Goal: Task Accomplishment & Management: Complete application form

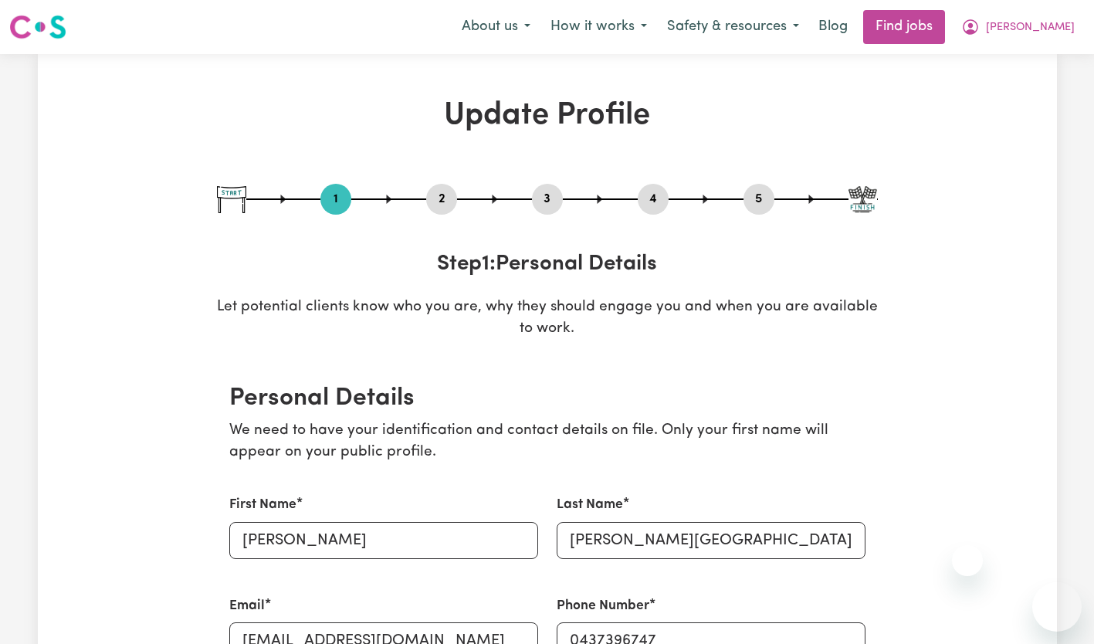
select select "female"
select select "Australian Citizen"
select select "Studying a healthcare related degree or qualification"
select select "70"
select select "98"
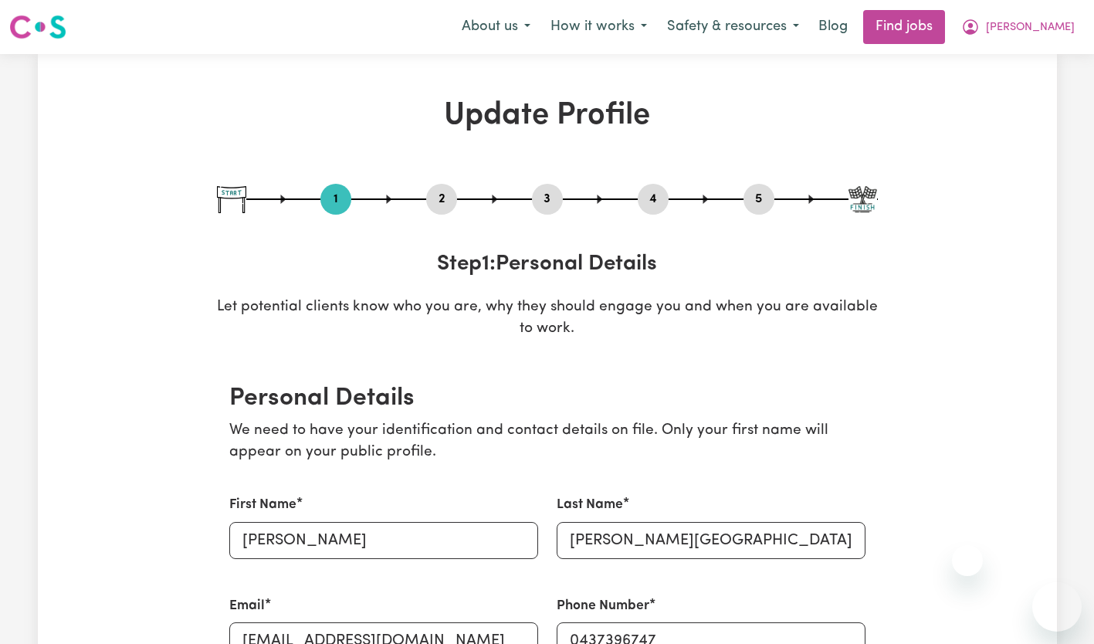
select select "127"
select select "156"
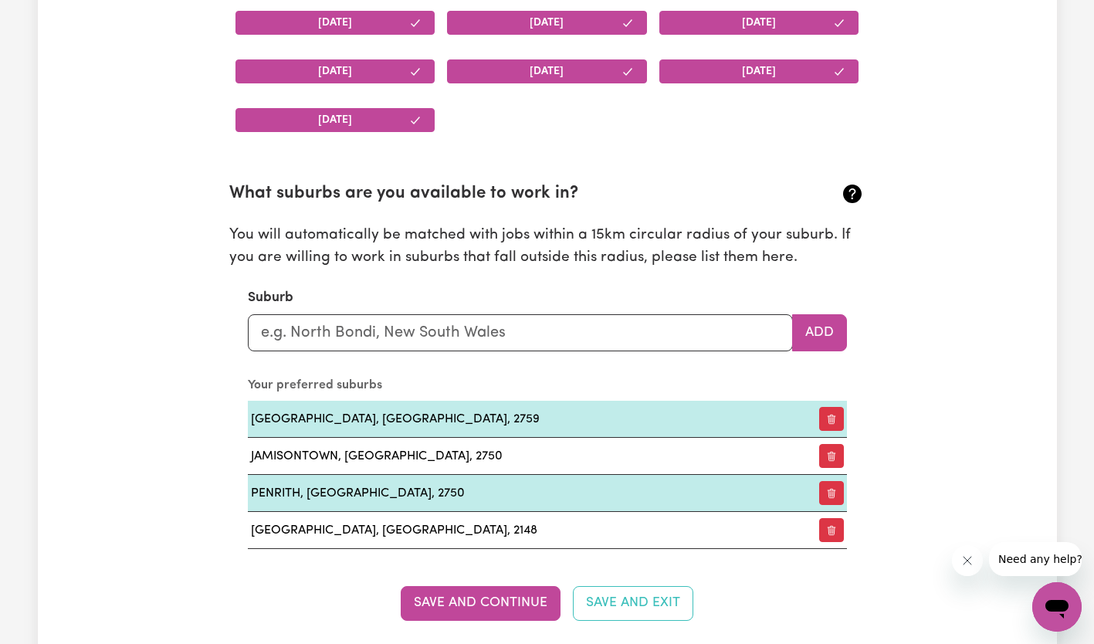
scroll to position [1590, 0]
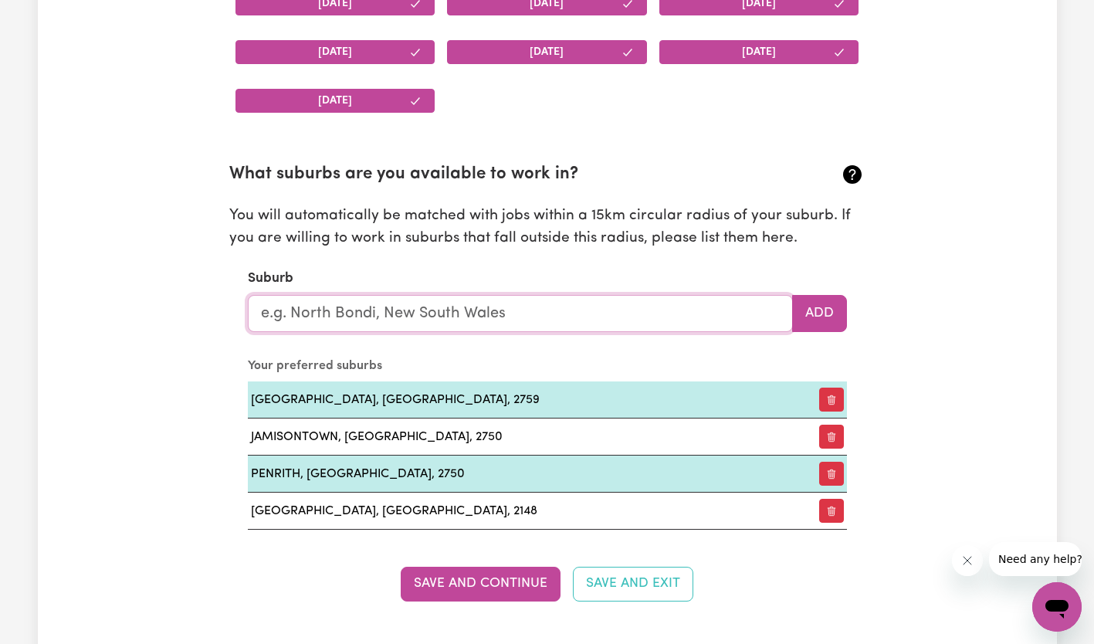
click at [429, 320] on input "text" at bounding box center [520, 313] width 545 height 37
type input "col"
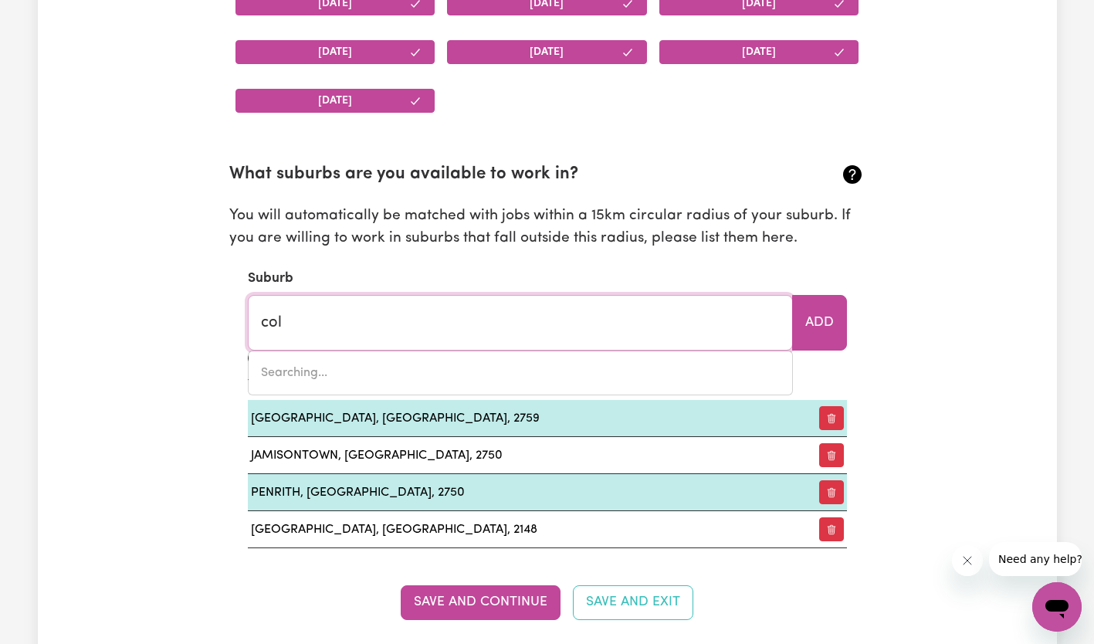
type input "colAC, Victoria, 3250"
type input "colb"
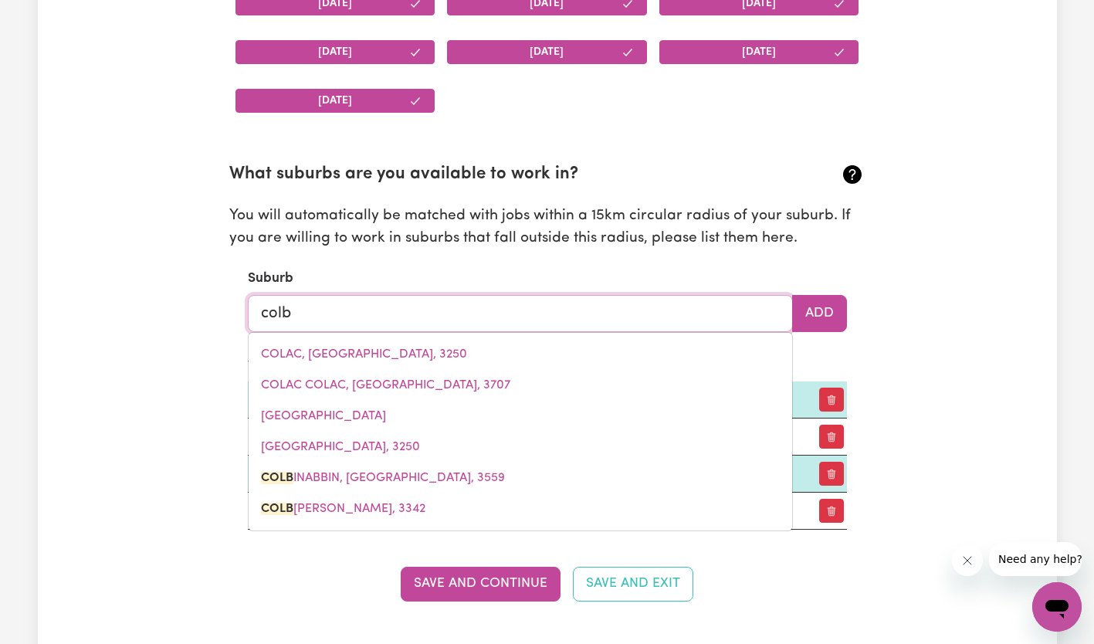
type input "colbINABBIN, Victoria, 3559"
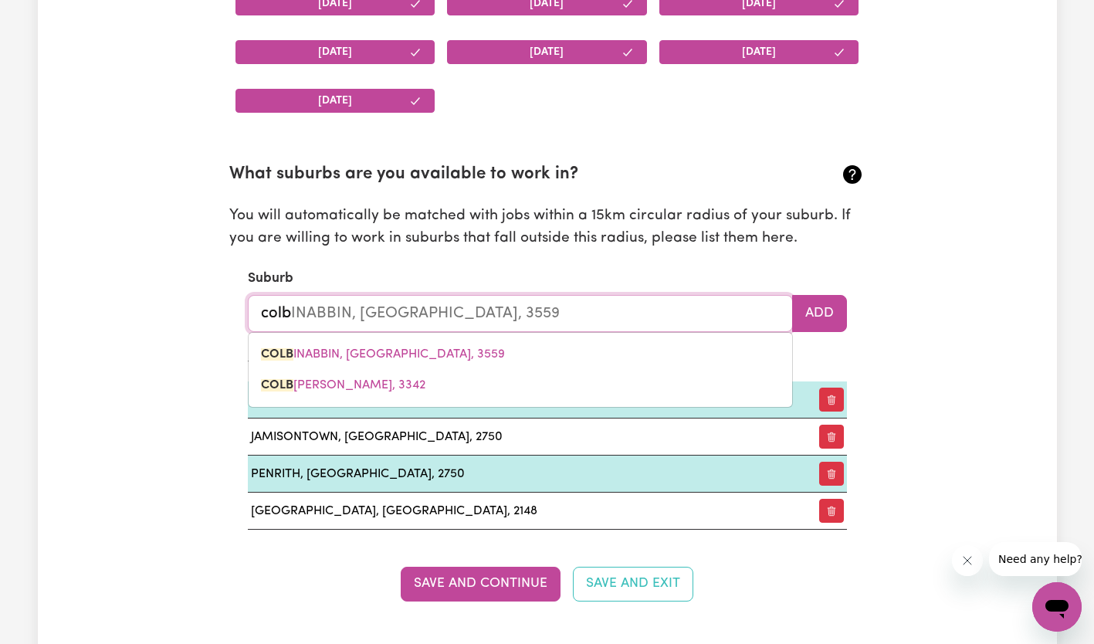
type input "colbe"
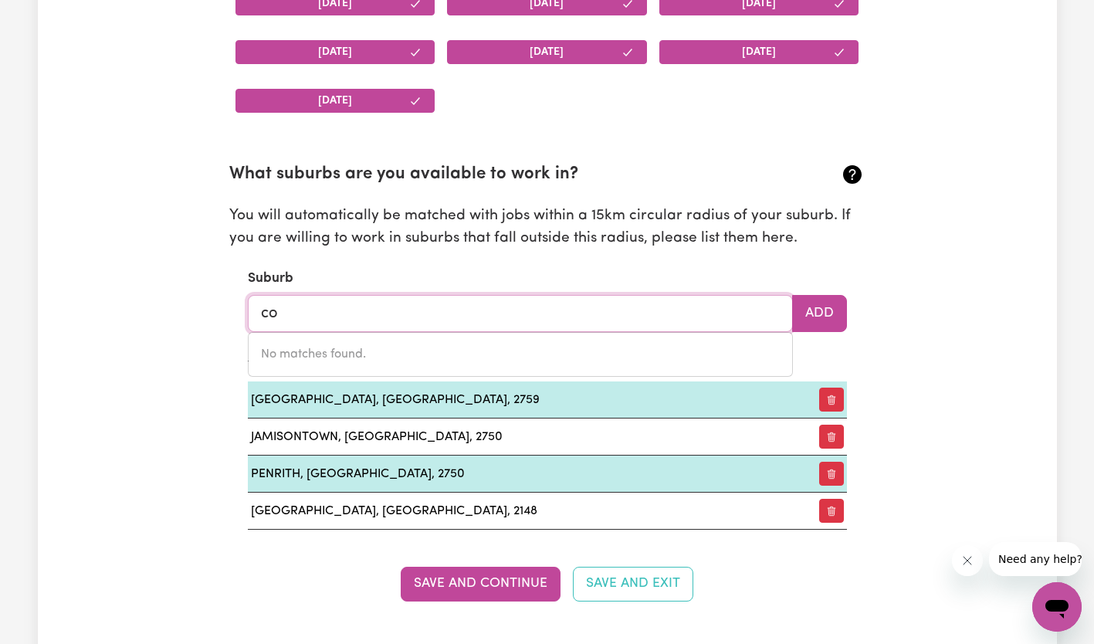
type input "c"
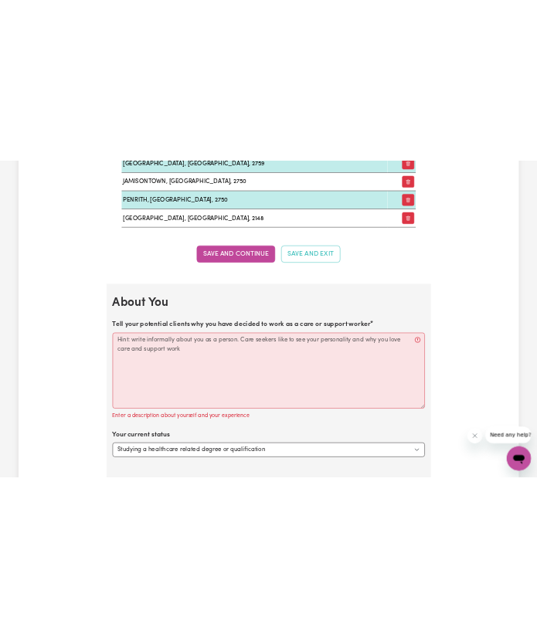
scroll to position [2144, 0]
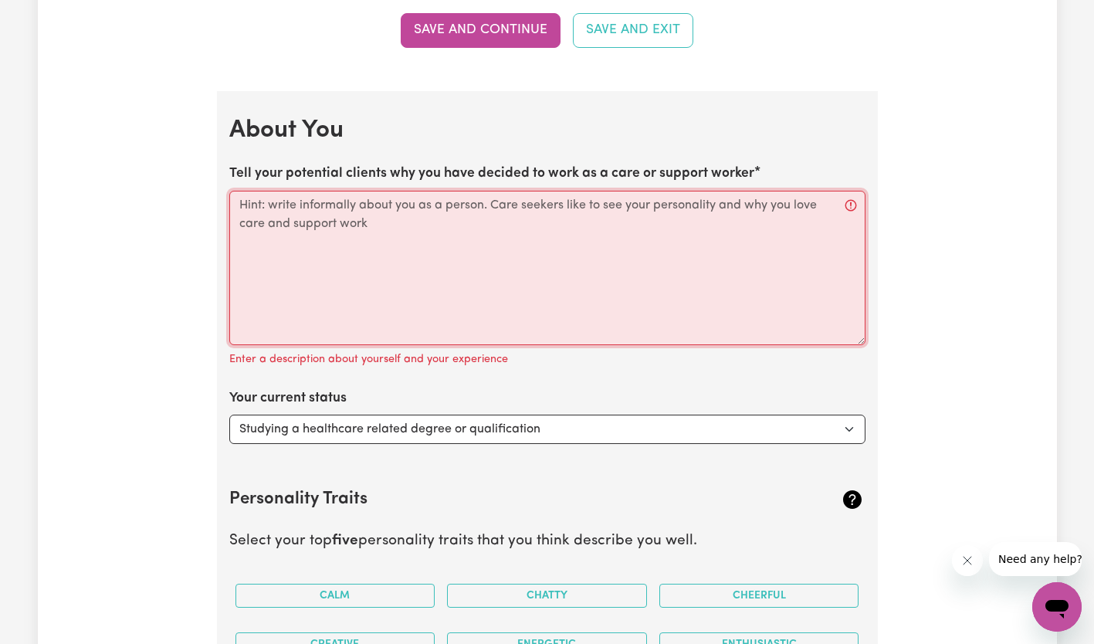
click at [476, 241] on textarea "Tell your potential clients why you have decided to work as a care or support w…" at bounding box center [547, 268] width 636 height 154
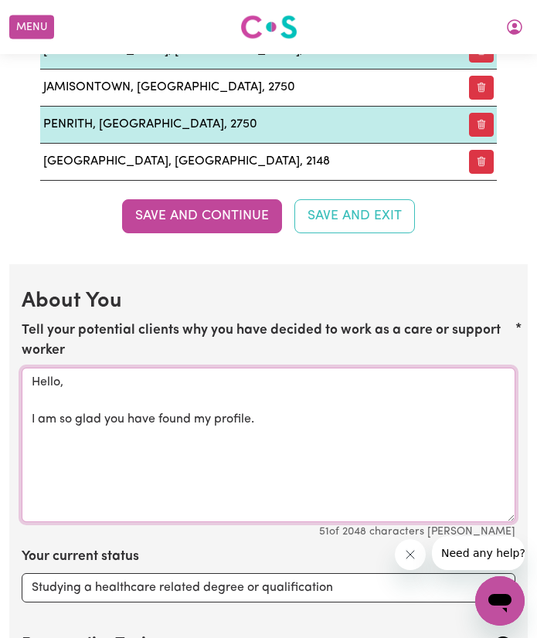
click at [236, 449] on textarea "Hello, I am so glad you have found my profile." at bounding box center [268, 445] width 493 height 154
paste textarea "Let me tell you a little bit about myself. I am currently seeking some long-ter…"
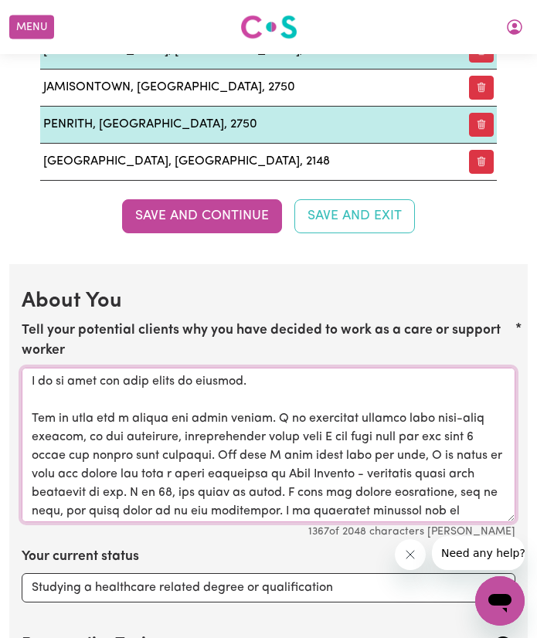
scroll to position [38, 0]
click at [253, 419] on textarea "Tell your potential clients why you have decided to work as a care or support w…" at bounding box center [268, 445] width 493 height 154
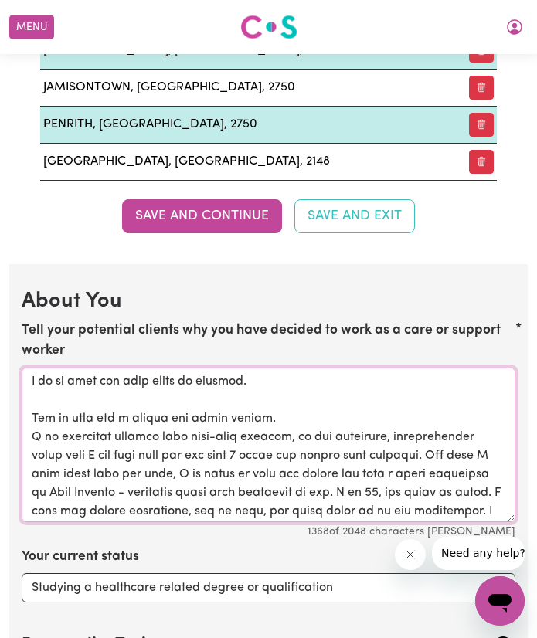
click at [454, 458] on textarea "Tell your potential clients why you have decided to work as a care or support w…" at bounding box center [268, 445] width 493 height 154
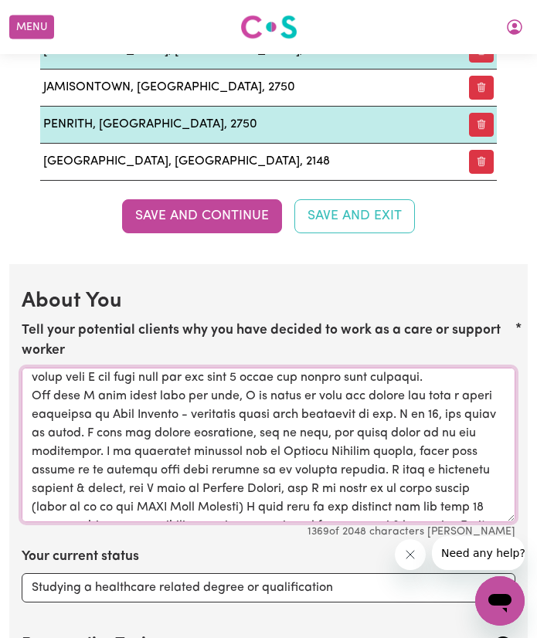
scroll to position [120, 0]
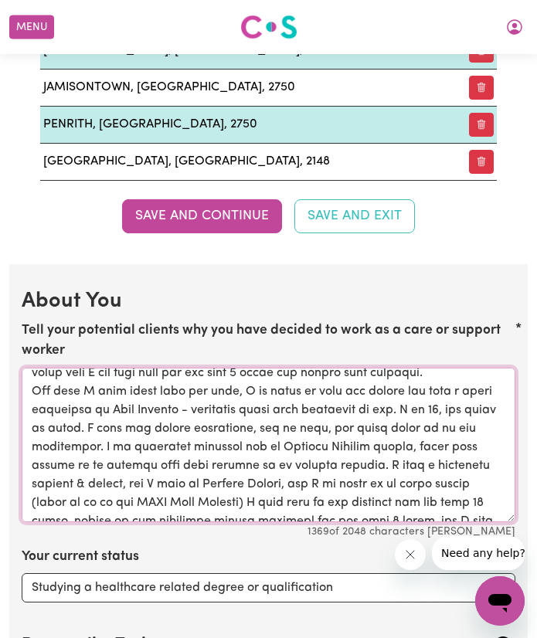
click at [446, 406] on textarea "Tell your potential clients why you have decided to work as a care or support w…" at bounding box center [268, 445] width 493 height 154
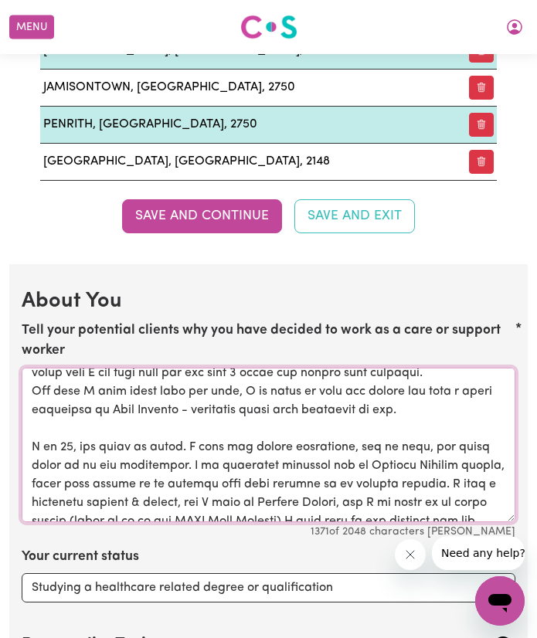
click at [191, 451] on textarea "Tell your potential clients why you have decided to work as a care or support w…" at bounding box center [268, 445] width 493 height 154
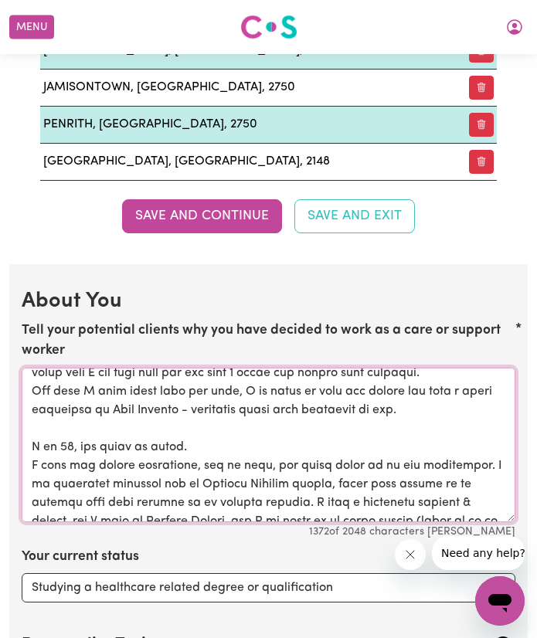
click at [475, 468] on textarea "Tell your potential clients why you have decided to work as a care or support w…" at bounding box center [268, 445] width 493 height 154
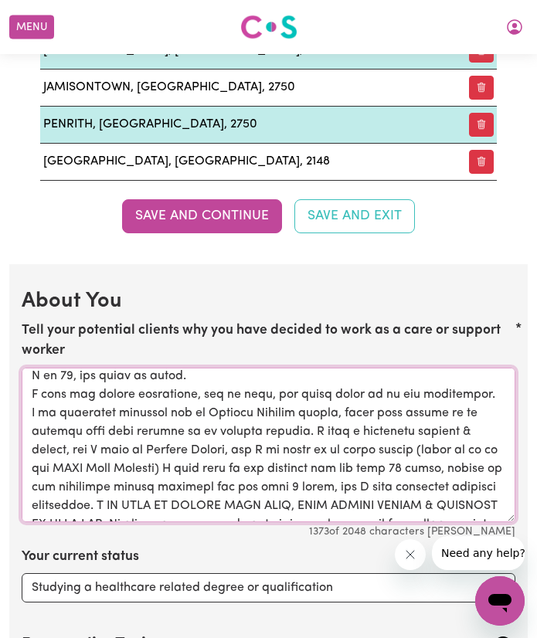
scroll to position [198, 0]
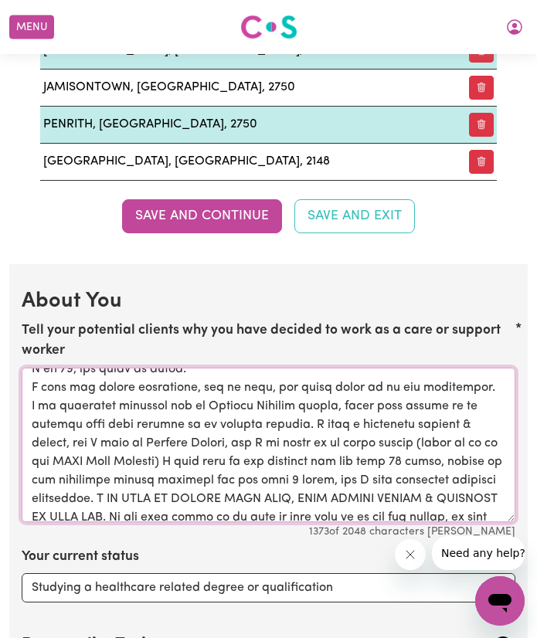
click at [318, 427] on textarea "Tell your potential clients why you have decided to work as a care or support w…" at bounding box center [268, 445] width 493 height 154
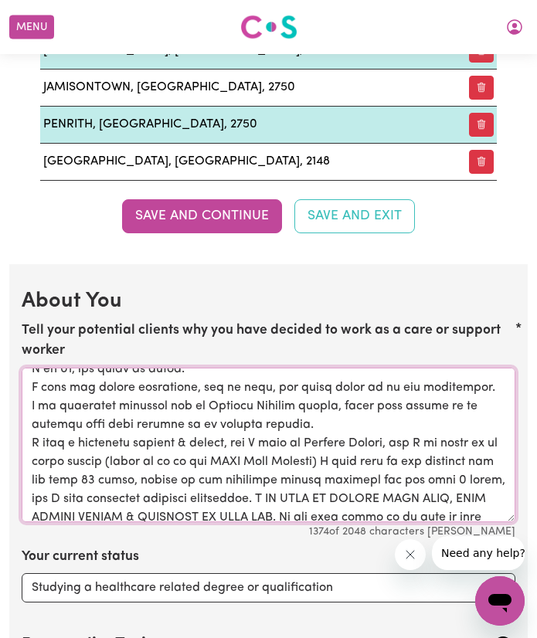
click at [320, 503] on textarea "Tell your potential clients why you have decided to work as a care or support w…" at bounding box center [268, 445] width 493 height 154
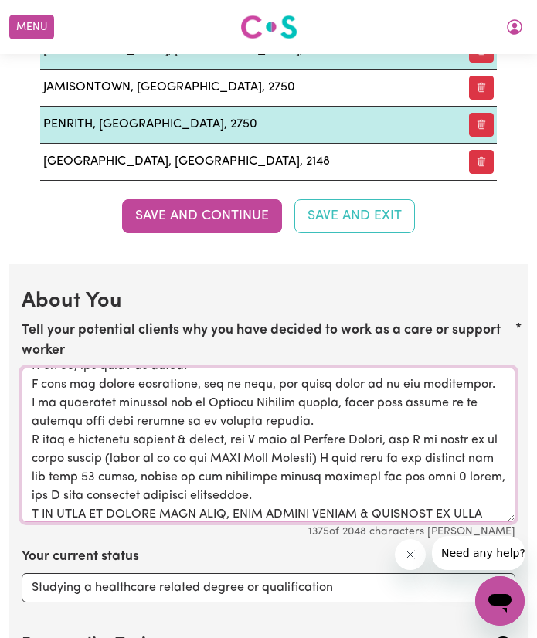
scroll to position [301, 0]
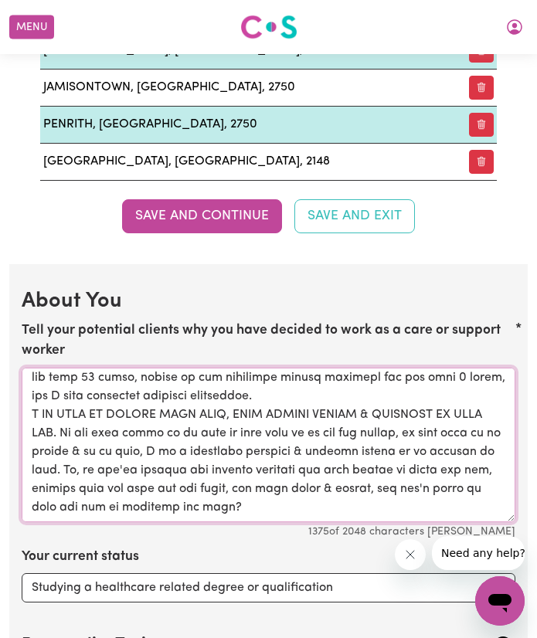
click at [59, 436] on textarea "Tell your potential clients why you have decided to work as a care or support w…" at bounding box center [268, 445] width 493 height 154
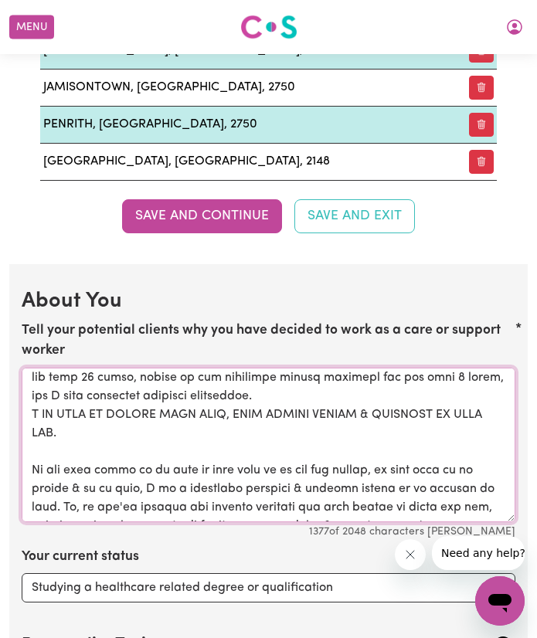
click at [340, 401] on textarea "Tell your potential clients why you have decided to work as a care or support w…" at bounding box center [268, 445] width 493 height 154
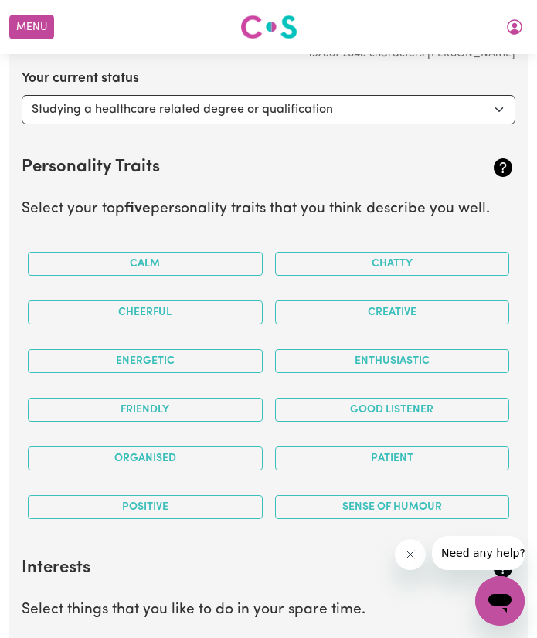
scroll to position [2627, 0]
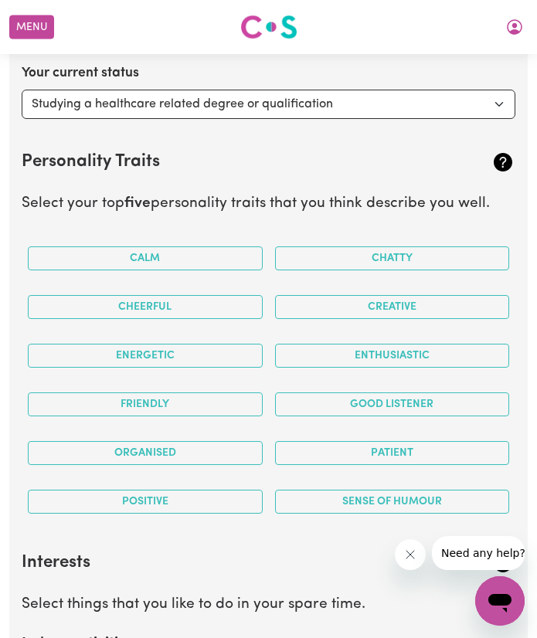
type textarea "Hello, I am so glad you have found my profile. Let me tell you a little bit abo…"
click at [190, 508] on button "Positive" at bounding box center [145, 502] width 235 height 24
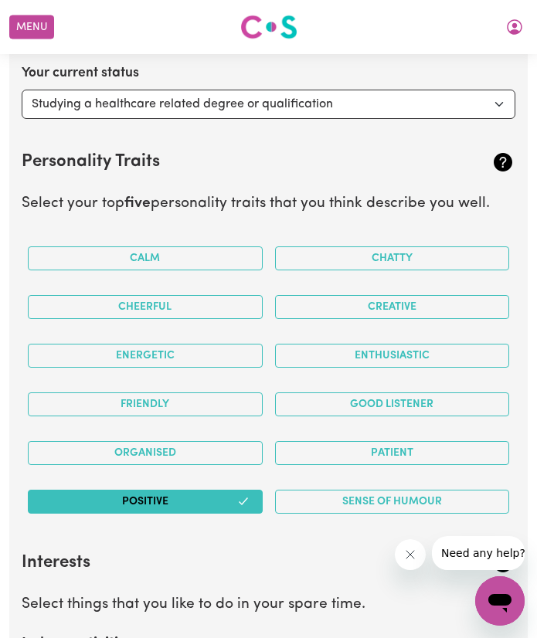
click at [387, 498] on button "Sense of Humour" at bounding box center [392, 502] width 235 height 24
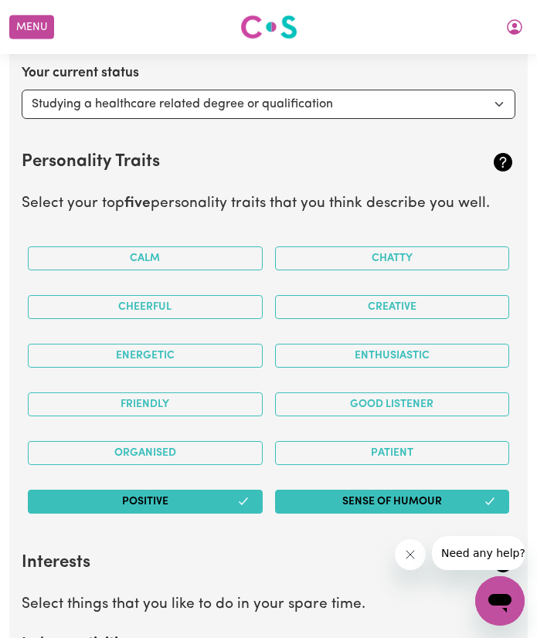
click at [185, 398] on button "Friendly" at bounding box center [145, 404] width 235 height 24
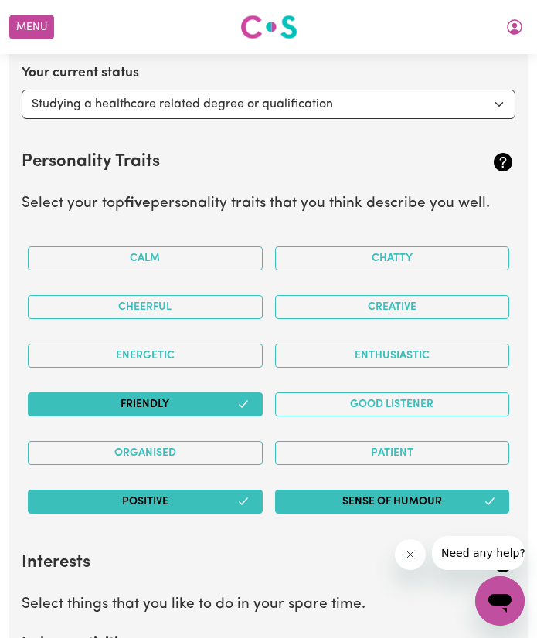
click at [355, 459] on button "Patient" at bounding box center [392, 453] width 235 height 24
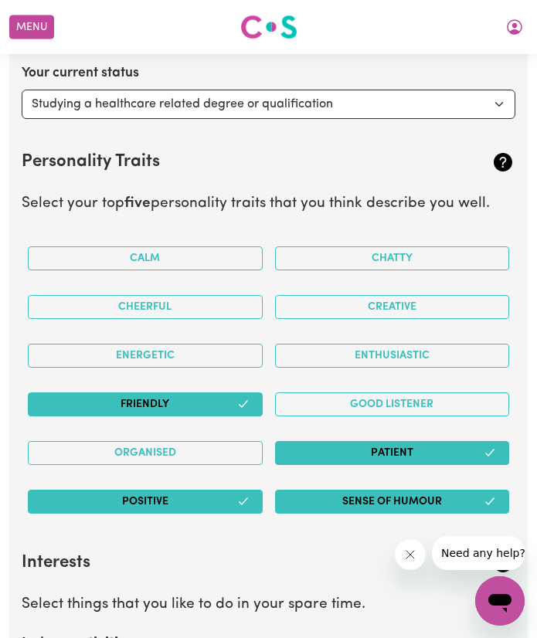
click at [430, 262] on button "Chatty" at bounding box center [392, 258] width 235 height 24
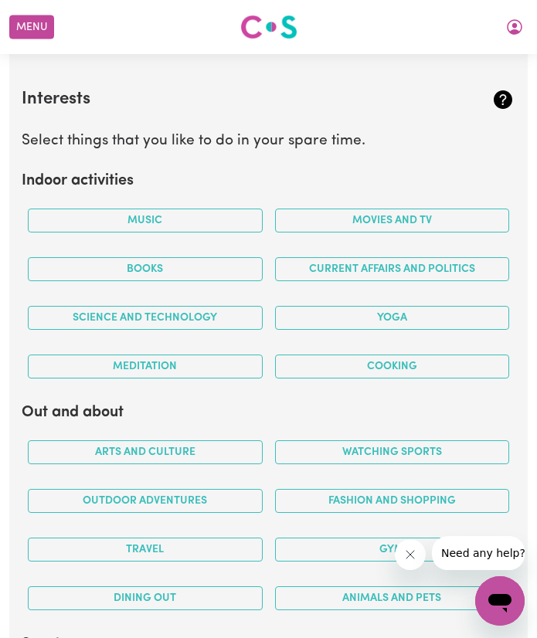
scroll to position [3092, 0]
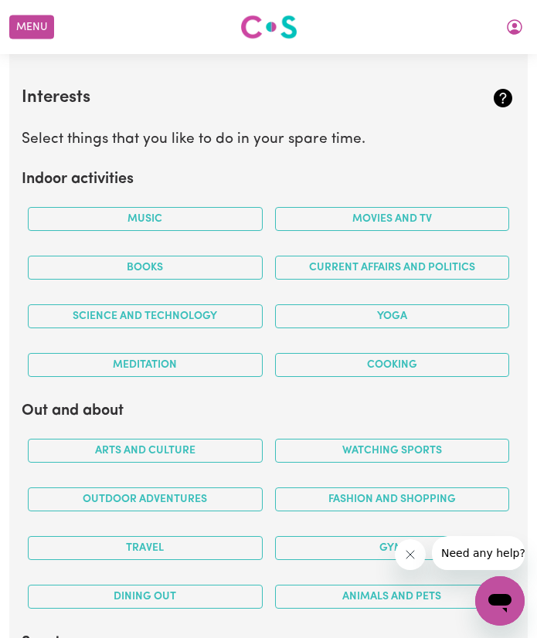
click at [184, 212] on button "Music" at bounding box center [145, 219] width 235 height 24
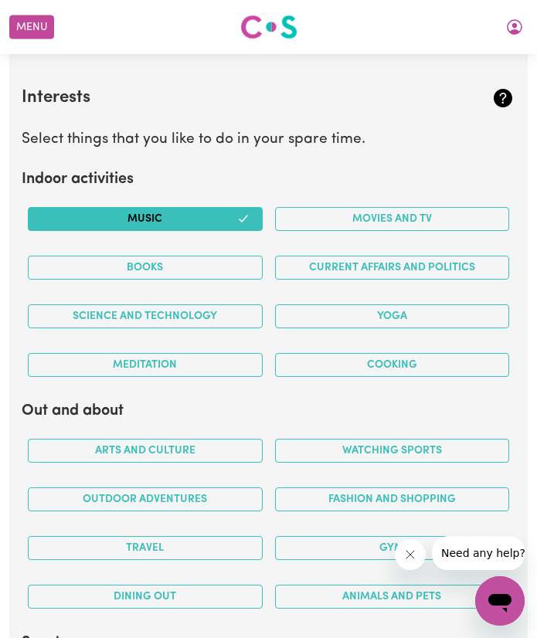
click at [361, 212] on button "Movies and TV" at bounding box center [392, 219] width 235 height 24
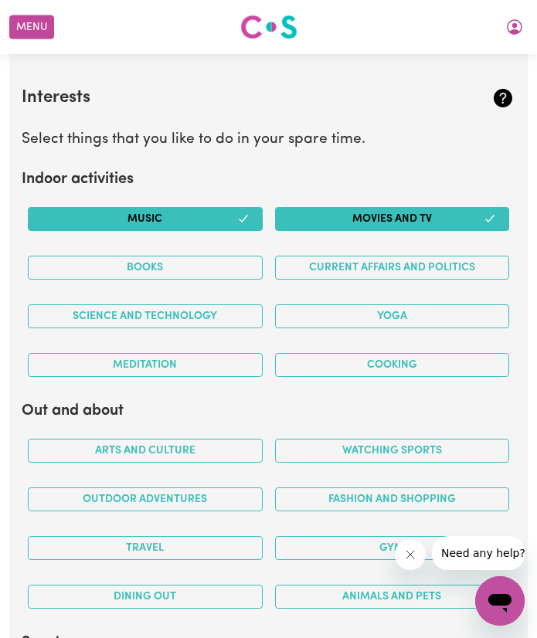
click at [192, 266] on button "Books" at bounding box center [145, 268] width 235 height 24
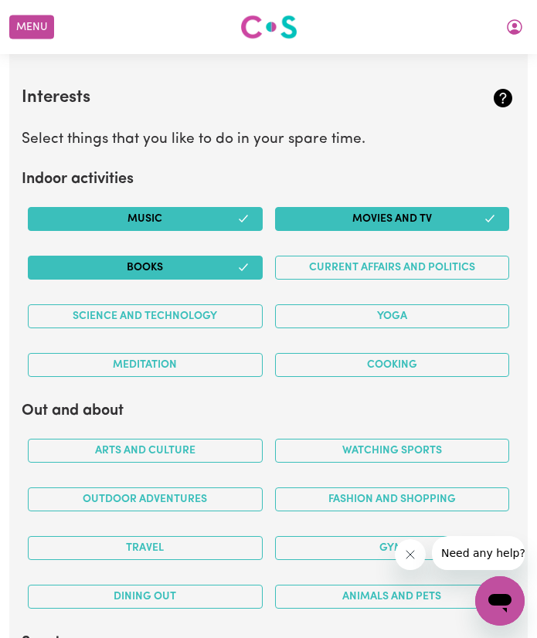
click at [358, 313] on button "Yoga" at bounding box center [392, 316] width 235 height 24
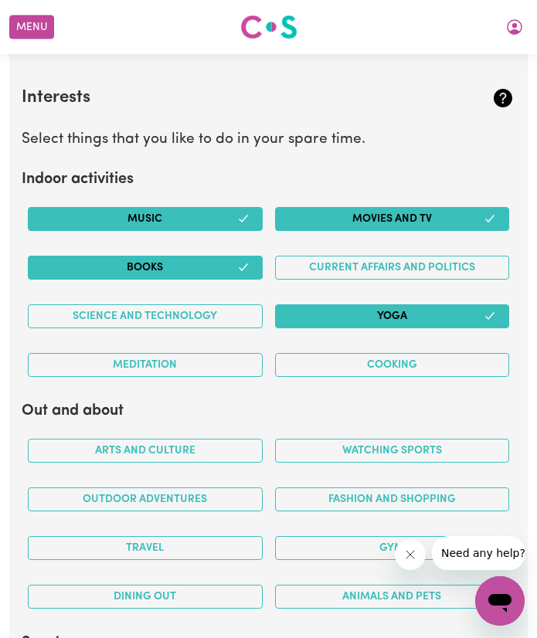
click at [337, 361] on button "Cooking" at bounding box center [392, 365] width 235 height 24
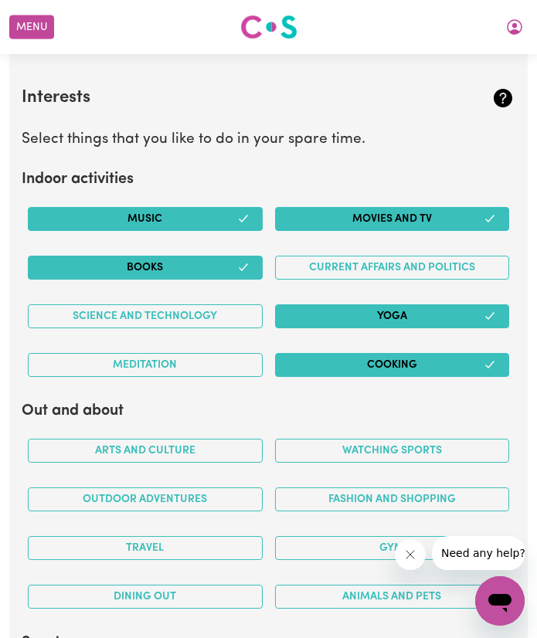
click at [188, 358] on button "Meditation" at bounding box center [145, 365] width 235 height 24
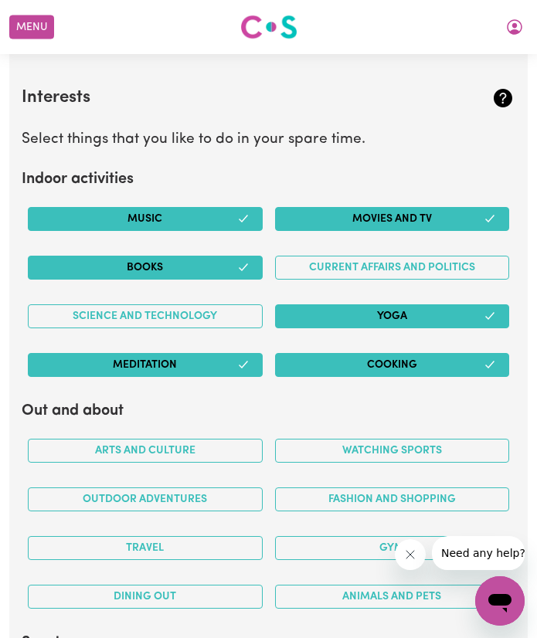
click at [192, 320] on button "Science and Technology" at bounding box center [145, 316] width 235 height 24
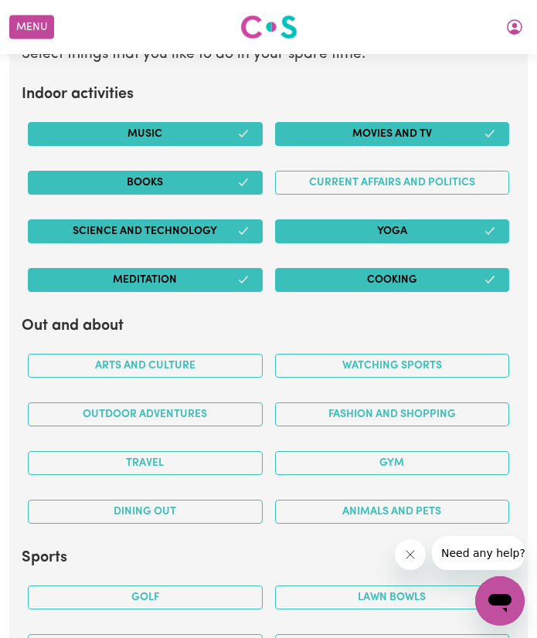
scroll to position [3189, 0]
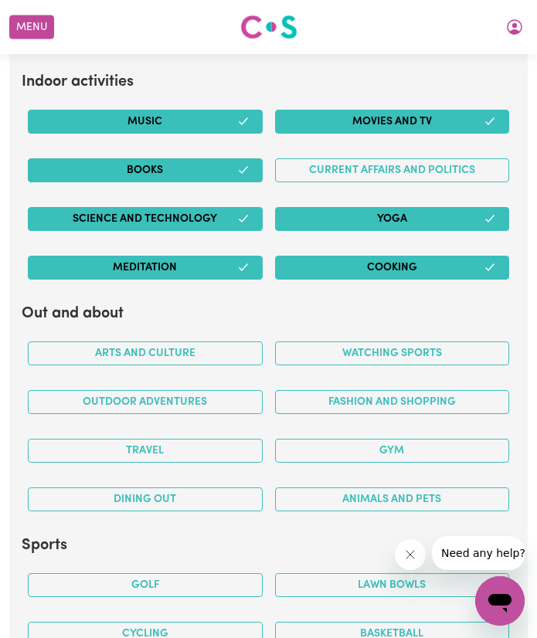
click at [185, 501] on button "Dining out" at bounding box center [145, 499] width 235 height 24
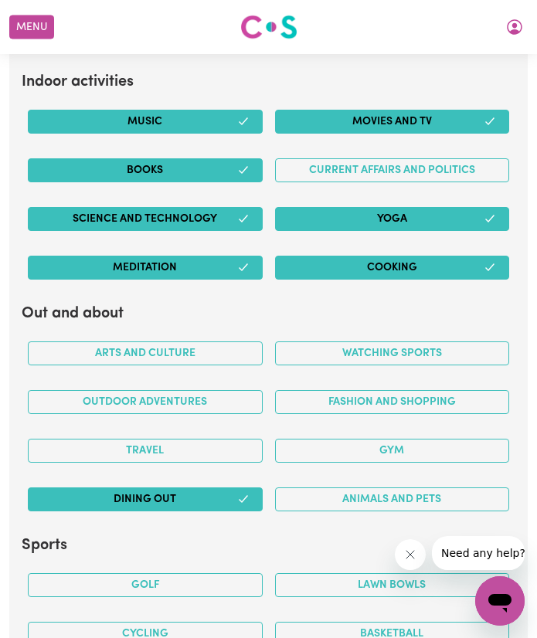
click at [195, 459] on button "Travel" at bounding box center [145, 451] width 235 height 24
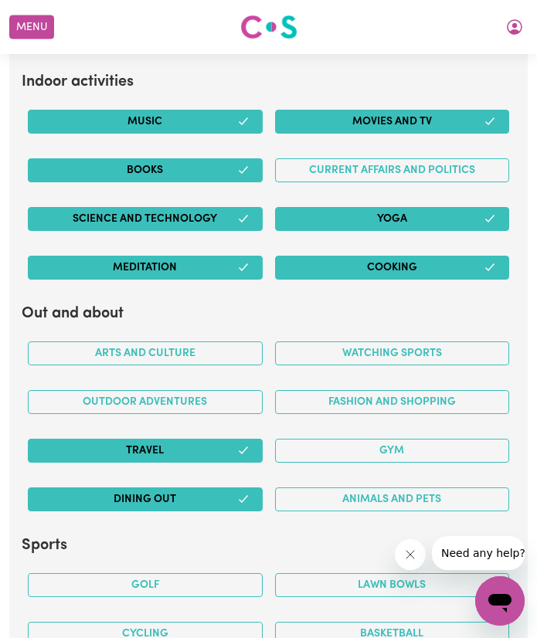
click at [381, 502] on button "Animals and pets" at bounding box center [392, 499] width 235 height 24
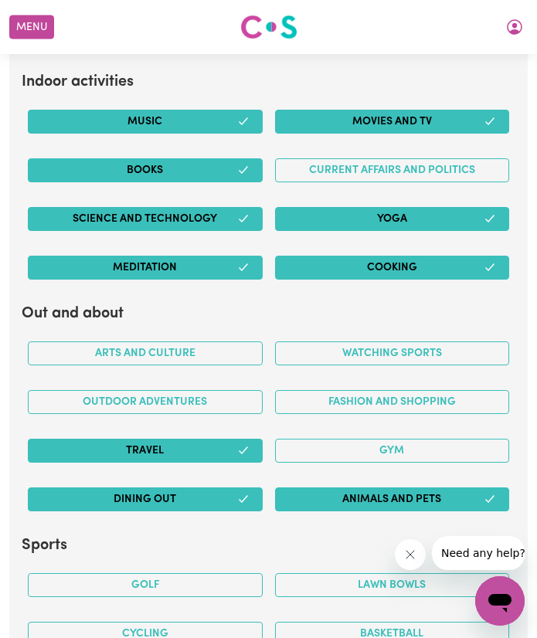
click at [381, 458] on button "Gym" at bounding box center [392, 451] width 235 height 24
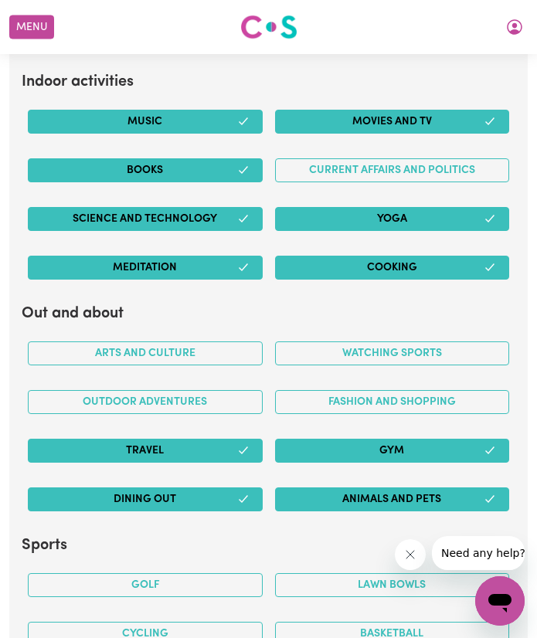
click at [393, 414] on button "Fashion and shopping" at bounding box center [392, 402] width 235 height 24
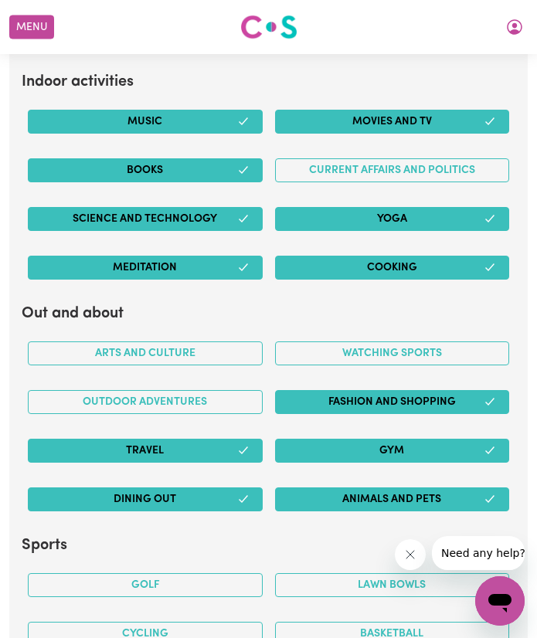
click at [399, 352] on button "Watching sports" at bounding box center [392, 353] width 235 height 24
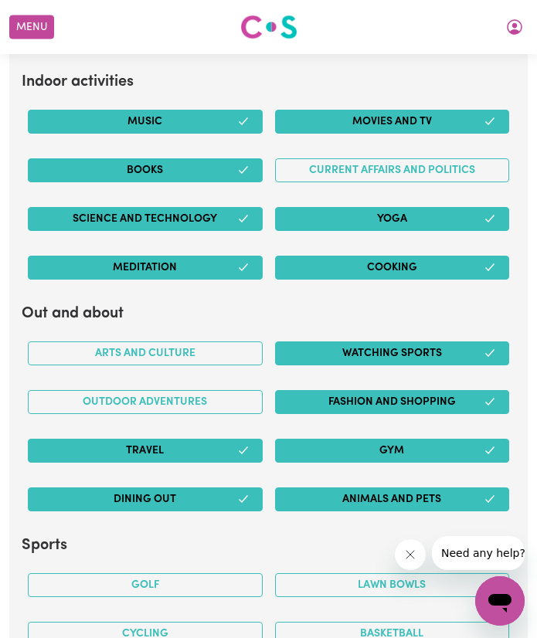
click at [205, 347] on button "Arts and Culture" at bounding box center [145, 353] width 235 height 24
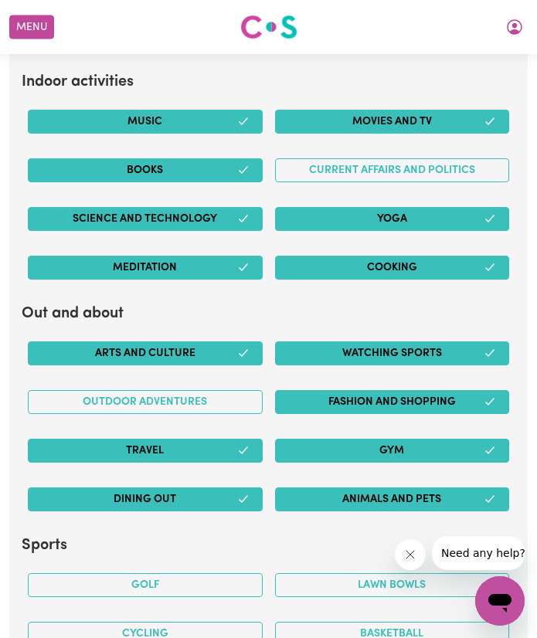
click at [187, 402] on button "Outdoor adventures" at bounding box center [145, 402] width 235 height 24
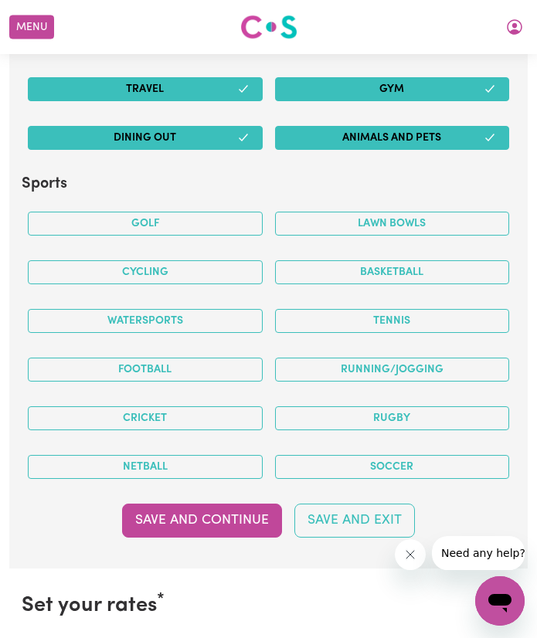
scroll to position [3553, 0]
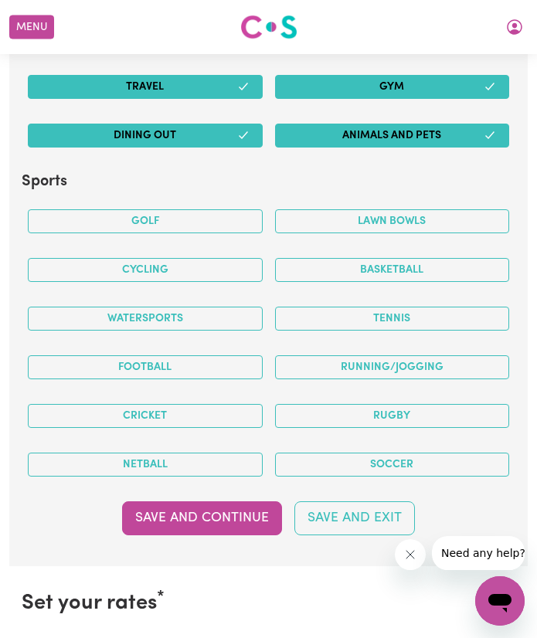
click at [432, 261] on button "Basketball" at bounding box center [392, 270] width 235 height 24
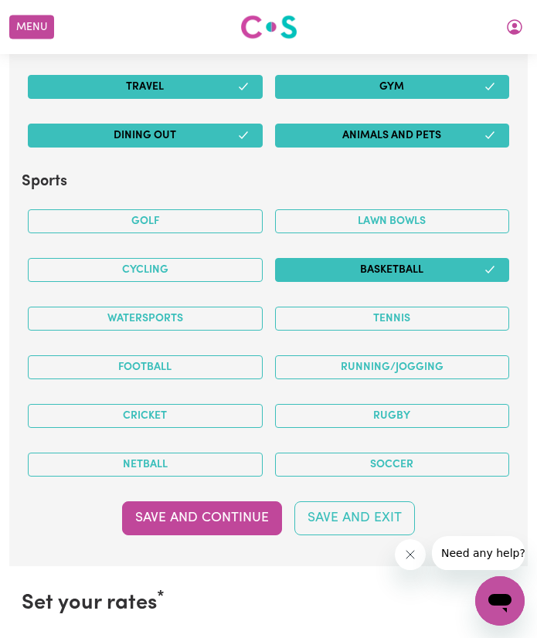
click at [190, 325] on button "Watersports" at bounding box center [145, 319] width 235 height 24
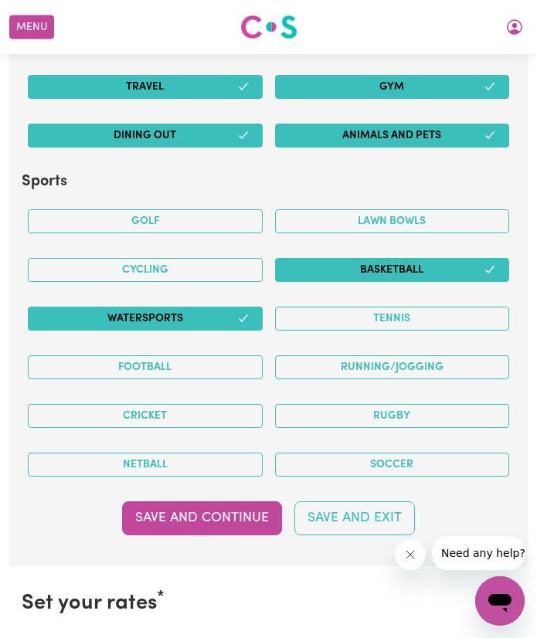
click at [203, 373] on button "Football" at bounding box center [145, 367] width 235 height 24
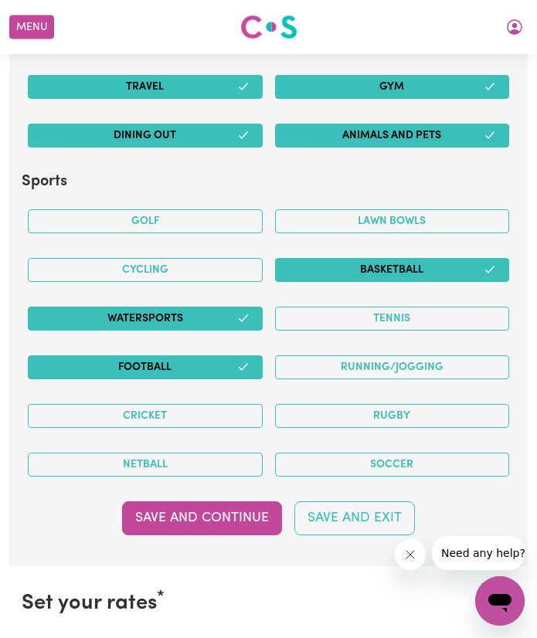
click at [419, 473] on button "Soccer" at bounding box center [392, 465] width 235 height 24
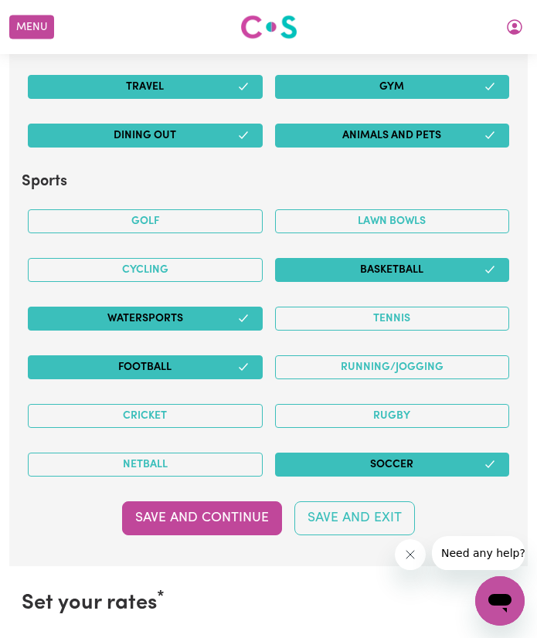
click at [220, 518] on button "Save and Continue" at bounding box center [202, 518] width 160 height 34
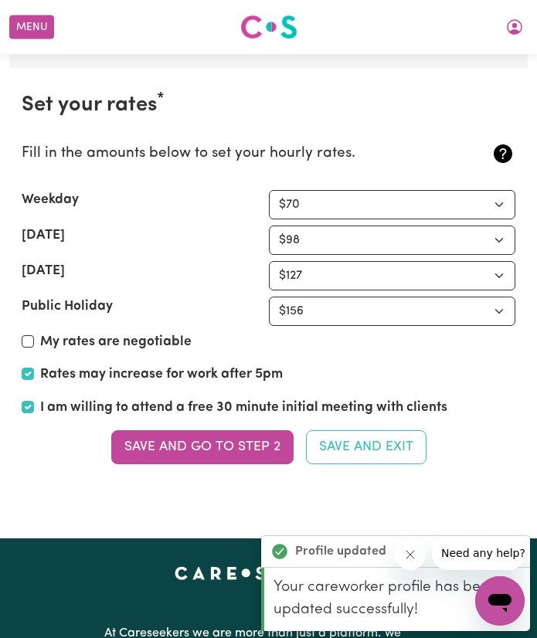
scroll to position [4120, 0]
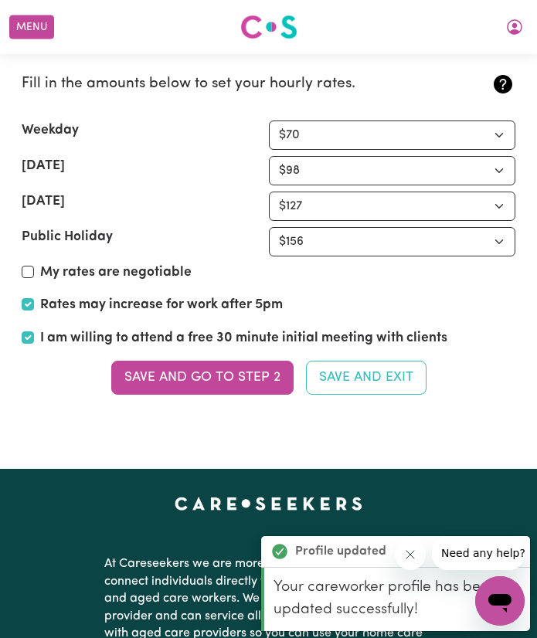
click at [215, 382] on button "Save and go to Step 2" at bounding box center [202, 378] width 182 height 34
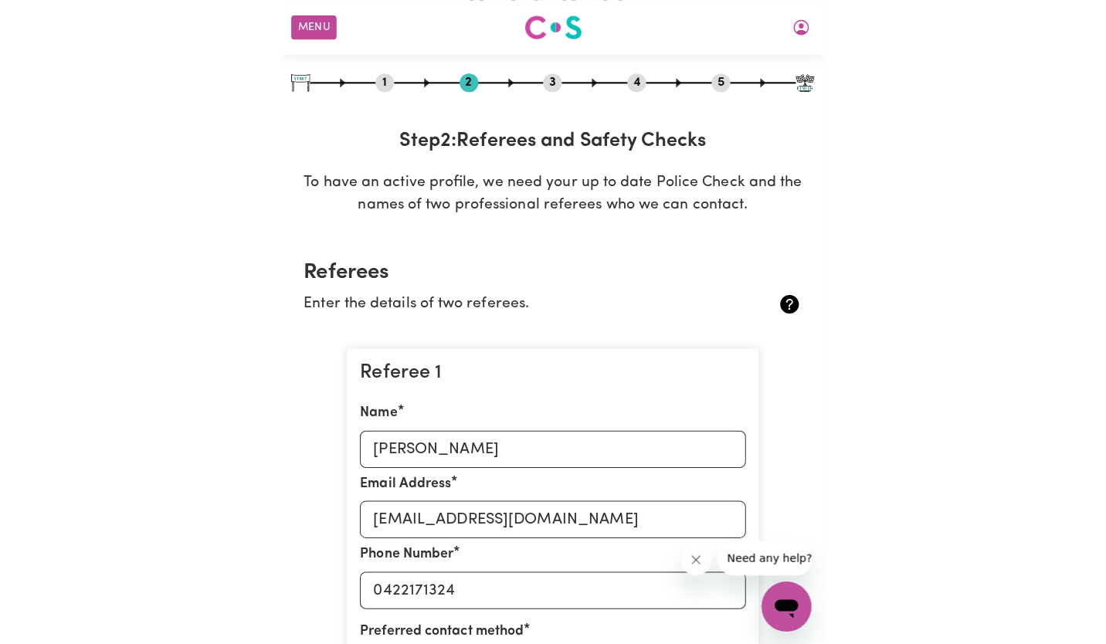
scroll to position [0, 0]
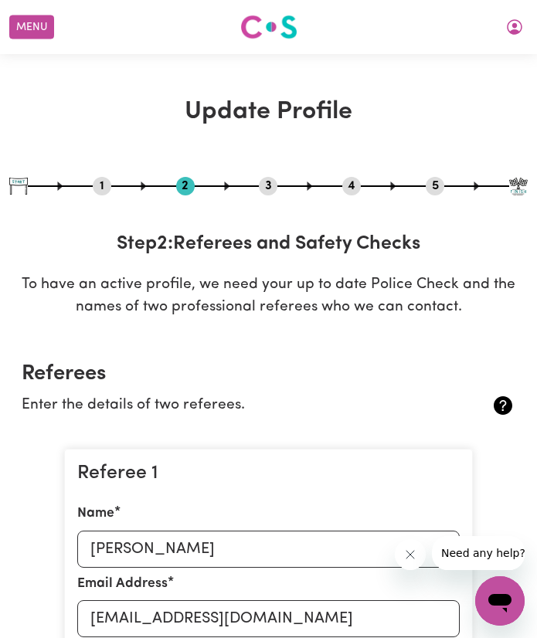
click at [520, 26] on button "My Account" at bounding box center [514, 27] width 32 height 26
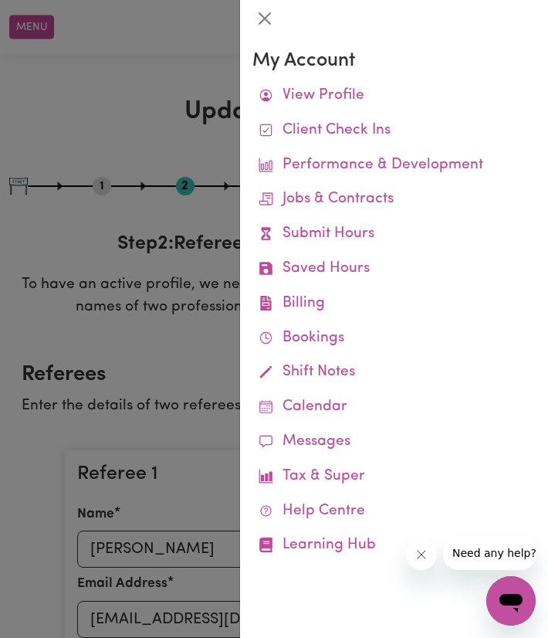
click at [354, 103] on link "View Profile" at bounding box center [394, 96] width 283 height 35
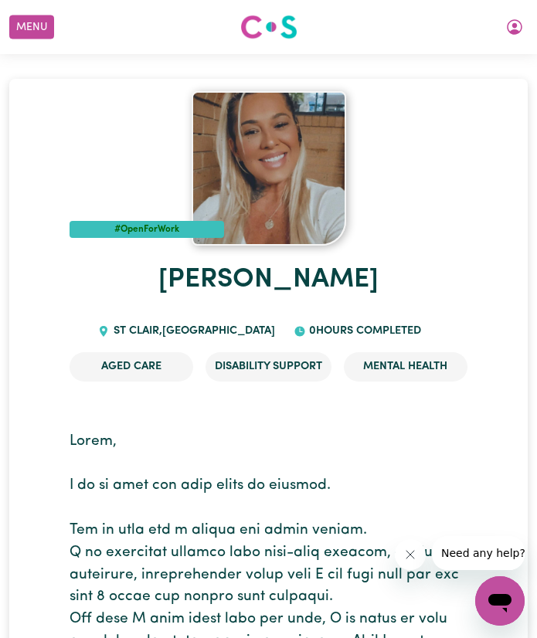
click at [514, 25] on icon "My Account" at bounding box center [514, 25] width 5 height 5
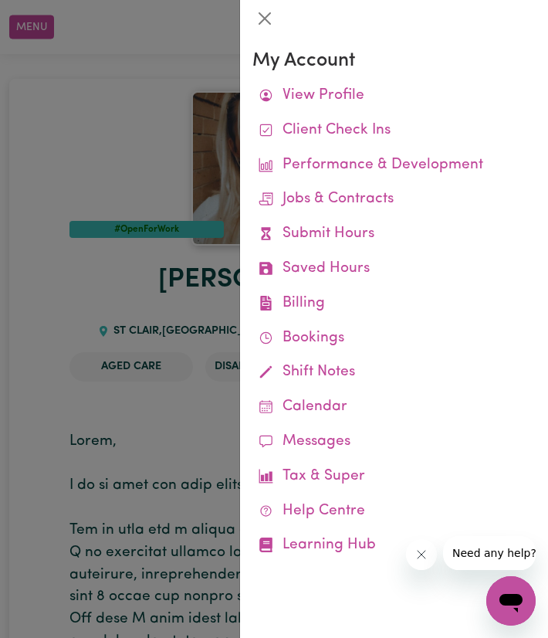
click at [134, 104] on div at bounding box center [274, 319] width 548 height 638
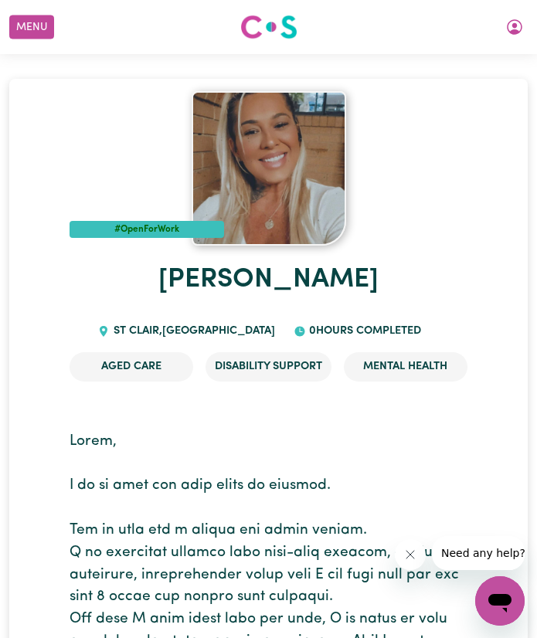
click at [33, 22] on button "Menu" at bounding box center [31, 27] width 45 height 24
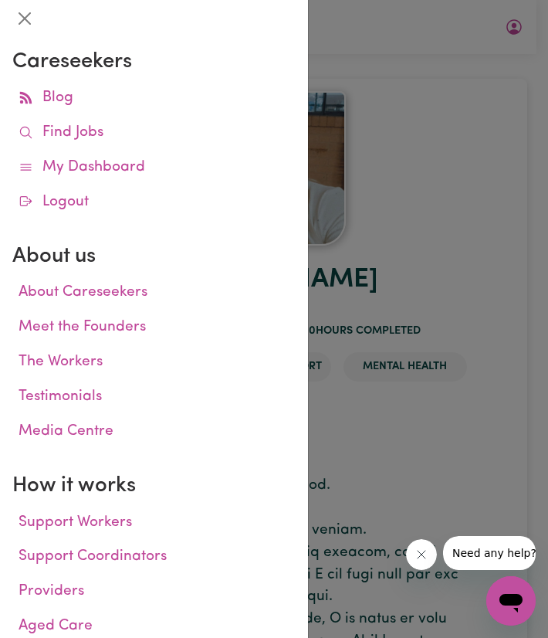
click at [105, 188] on link "Logout" at bounding box center [153, 202] width 283 height 35
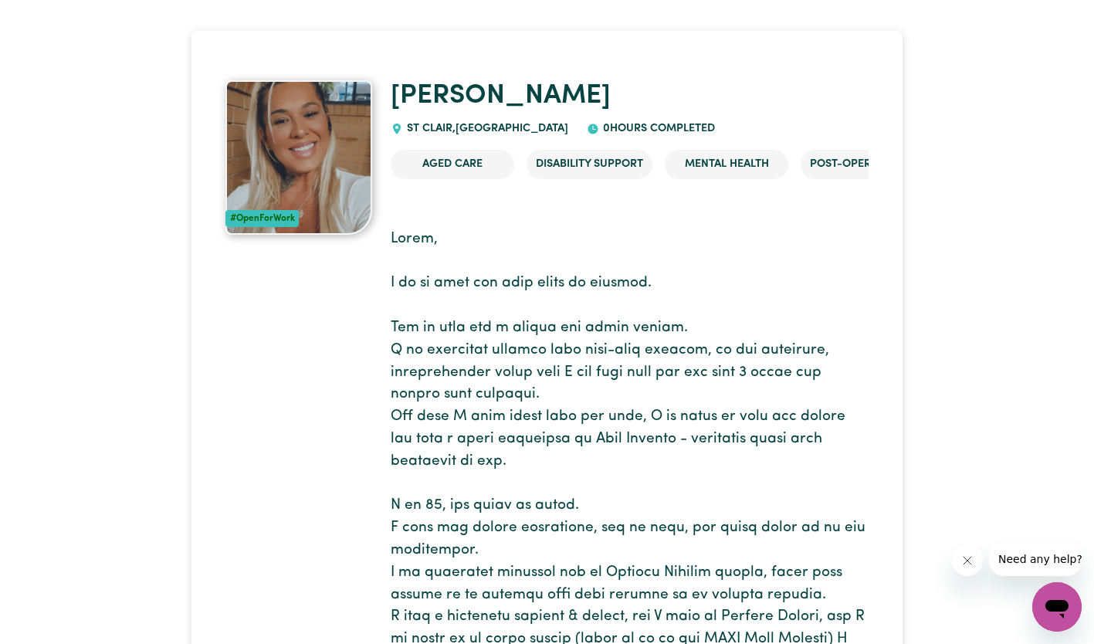
scroll to position [15, 0]
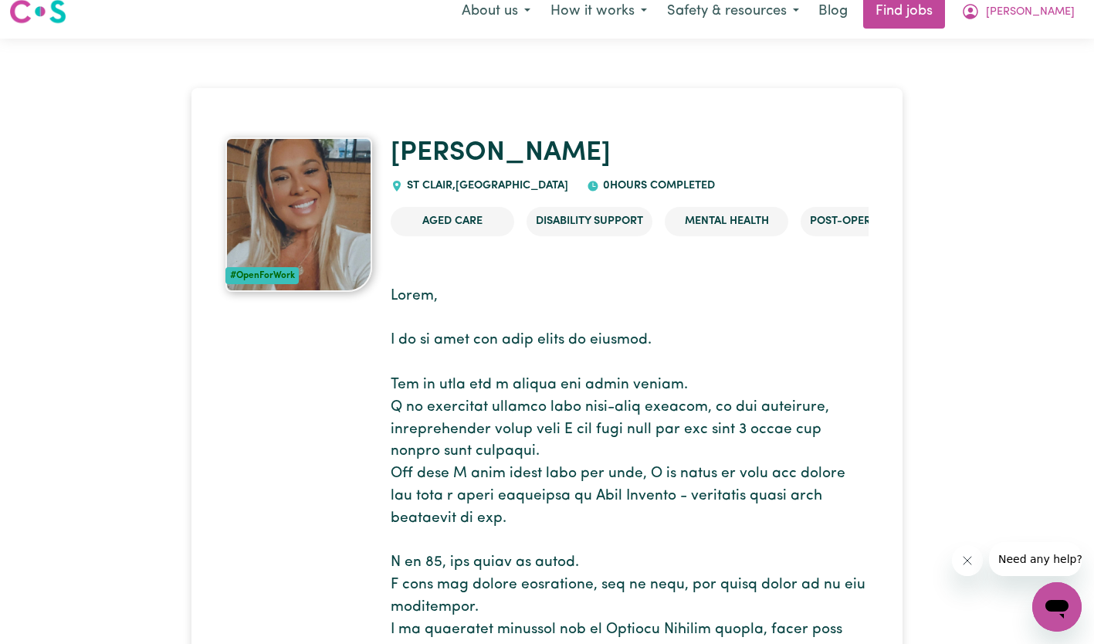
click at [37, 16] on img at bounding box center [37, 12] width 57 height 28
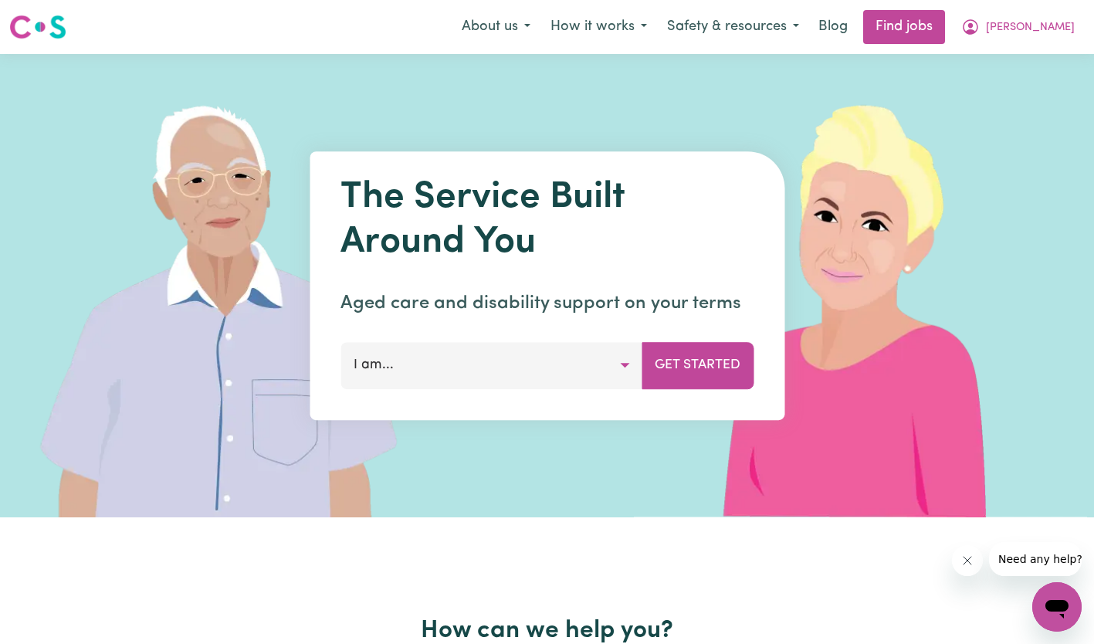
click at [1057, 33] on span "[PERSON_NAME]" at bounding box center [1030, 27] width 89 height 17
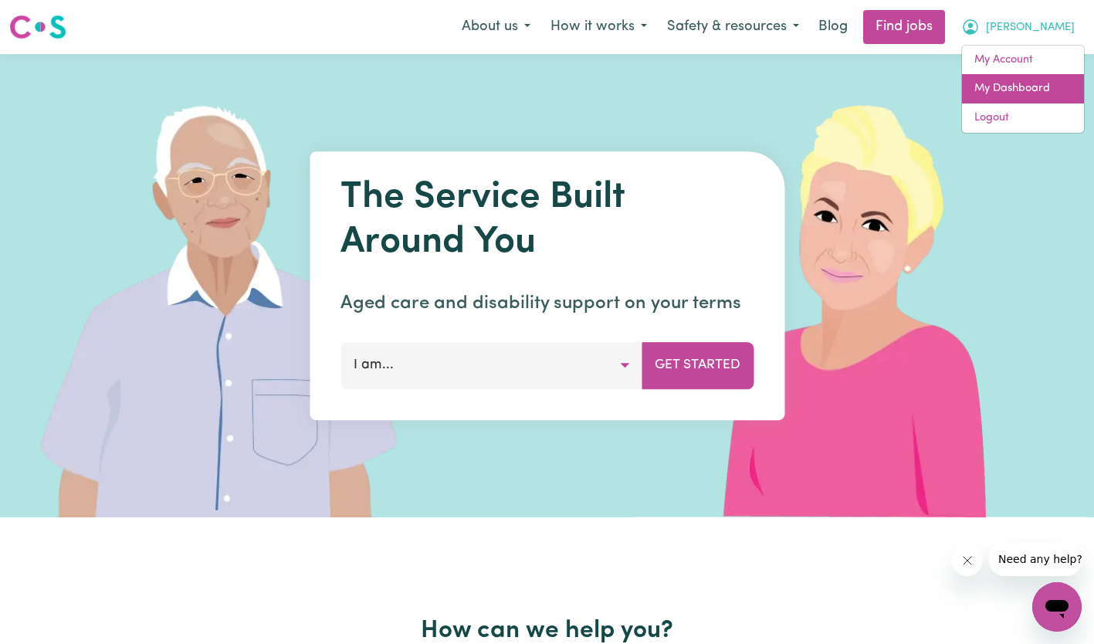
click at [1019, 87] on link "My Dashboard" at bounding box center [1023, 88] width 122 height 29
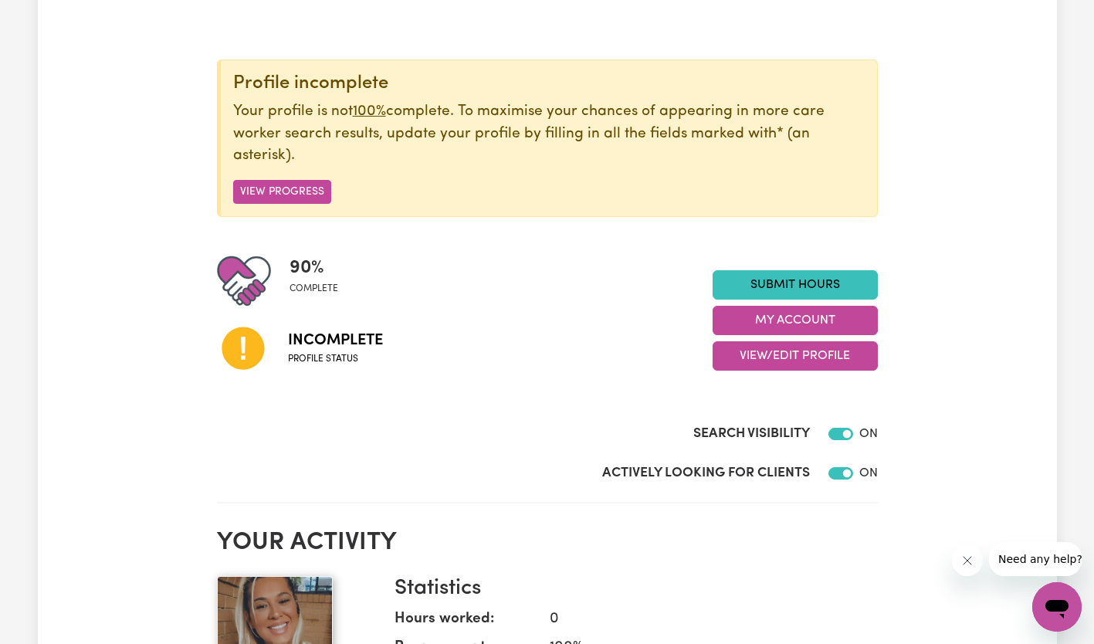
scroll to position [142, 0]
click at [280, 191] on button "View Progress" at bounding box center [282, 193] width 98 height 24
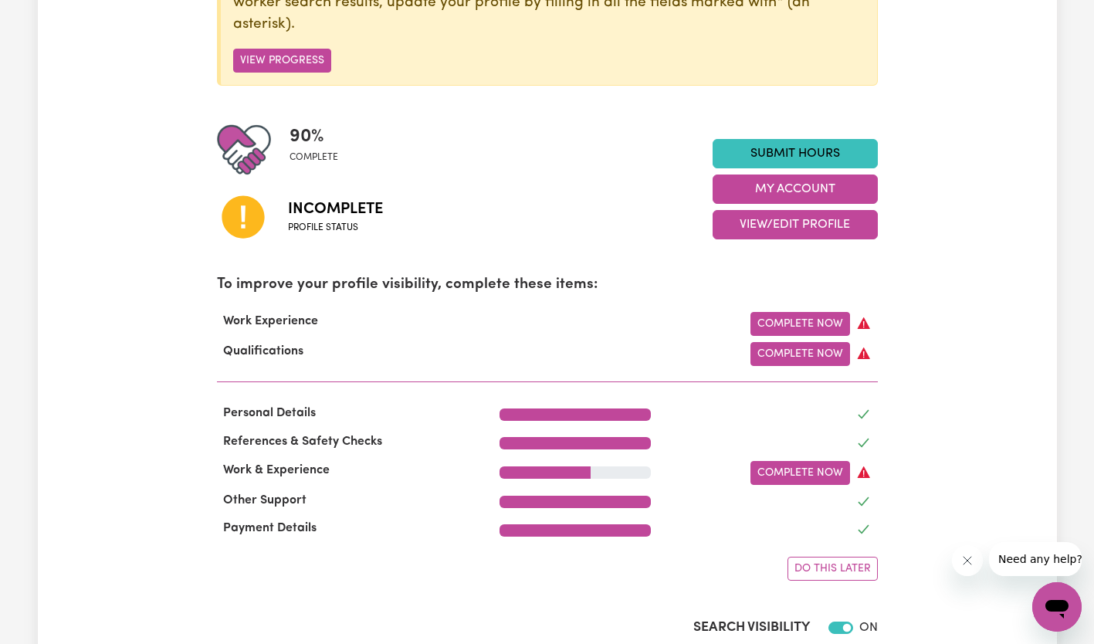
scroll to position [276, 0]
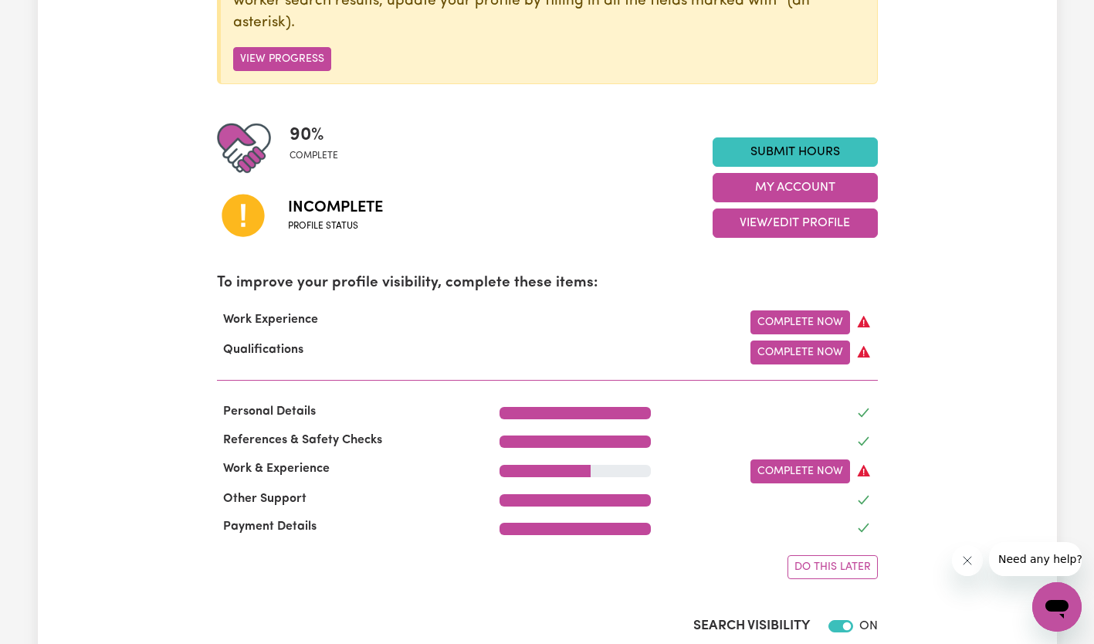
click at [768, 347] on link "Complete Now" at bounding box center [801, 353] width 100 height 24
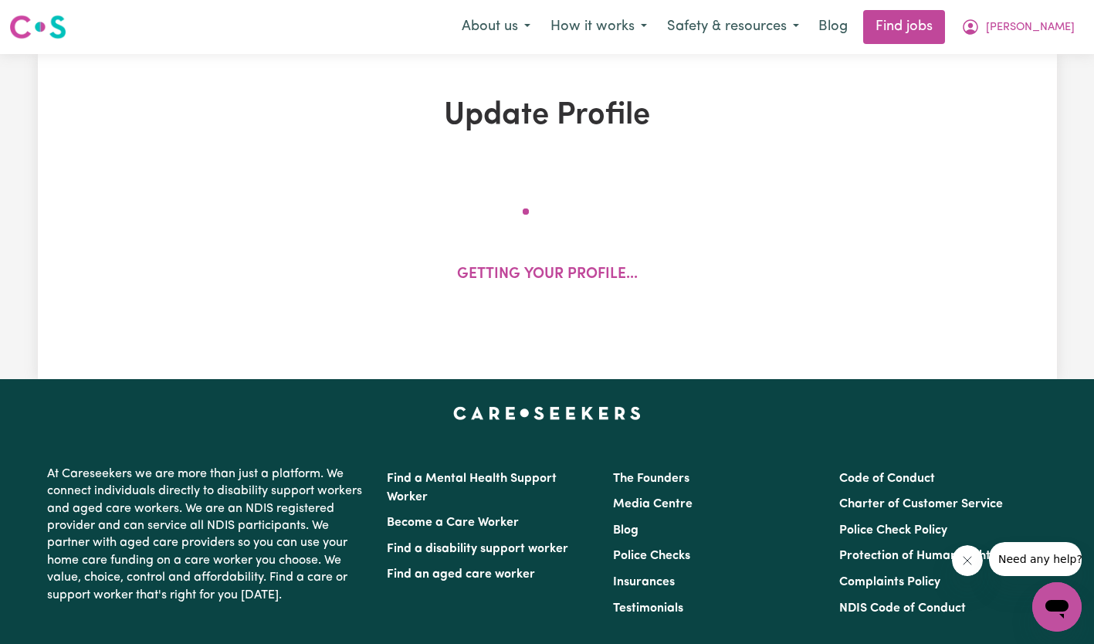
select select "Certificate III (Individual Support)"
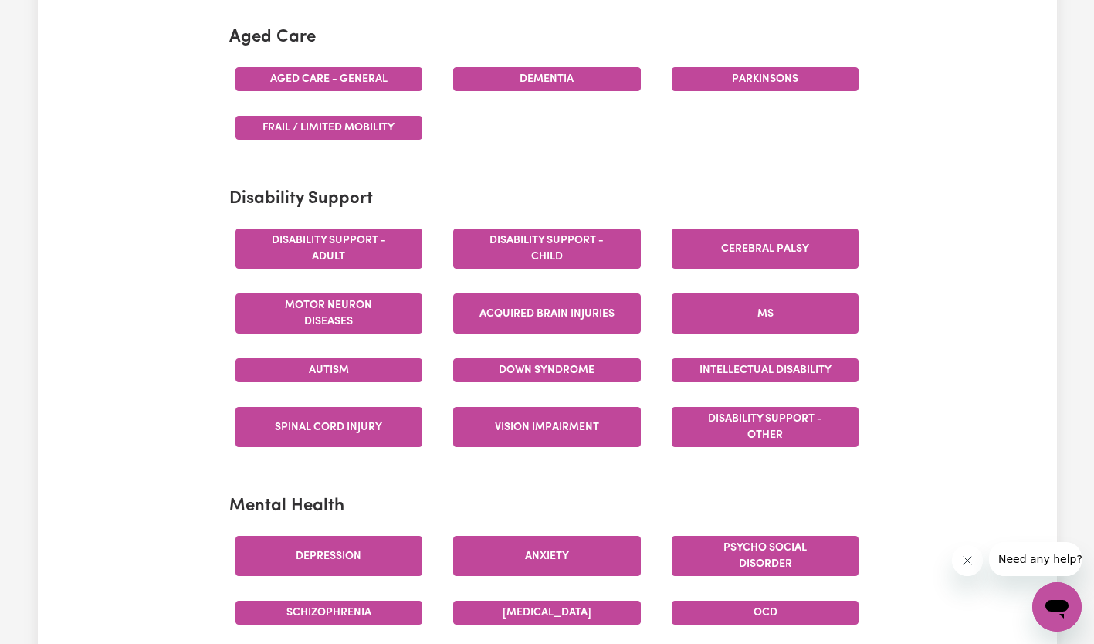
scroll to position [476, 0]
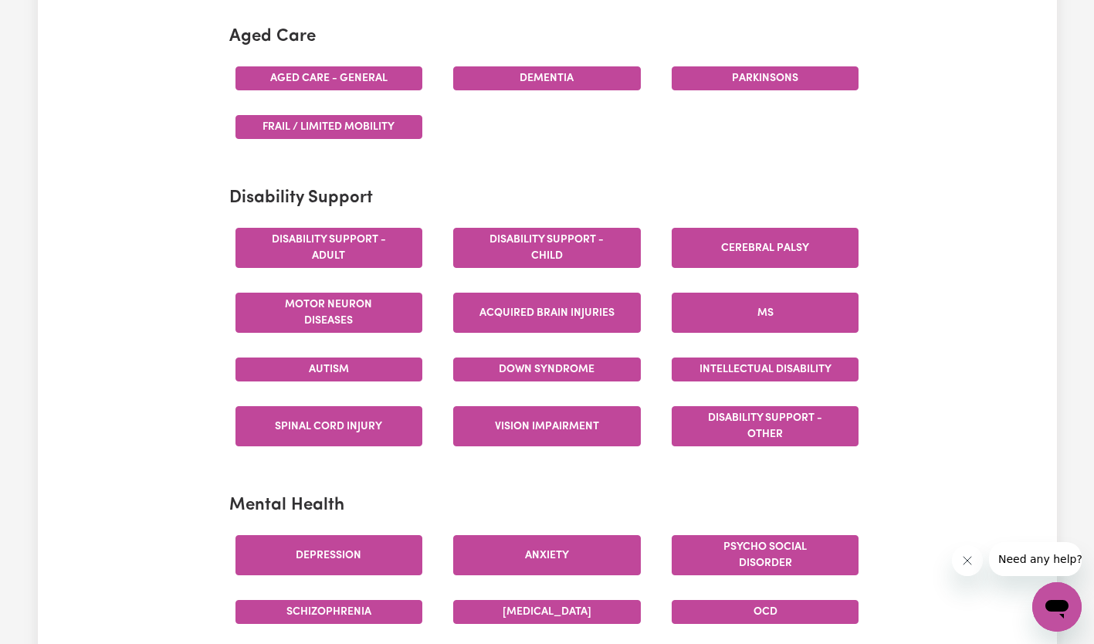
click at [368, 53] on section "Aged Care Aged care - General [MEDICAL_DATA] [MEDICAL_DATA] Frail / limited mob…" at bounding box center [547, 89] width 636 height 149
click at [392, 83] on button "Aged care - General" at bounding box center [330, 78] width 188 height 24
click at [528, 79] on button "Dementia" at bounding box center [547, 78] width 188 height 24
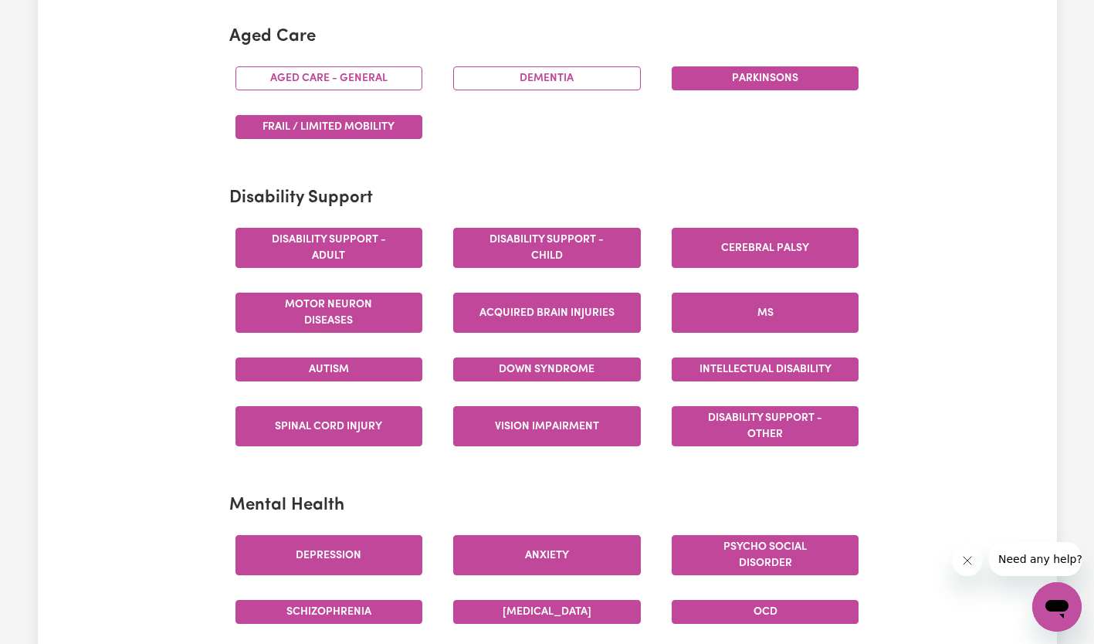
click at [364, 84] on button "Aged care - General" at bounding box center [330, 78] width 188 height 24
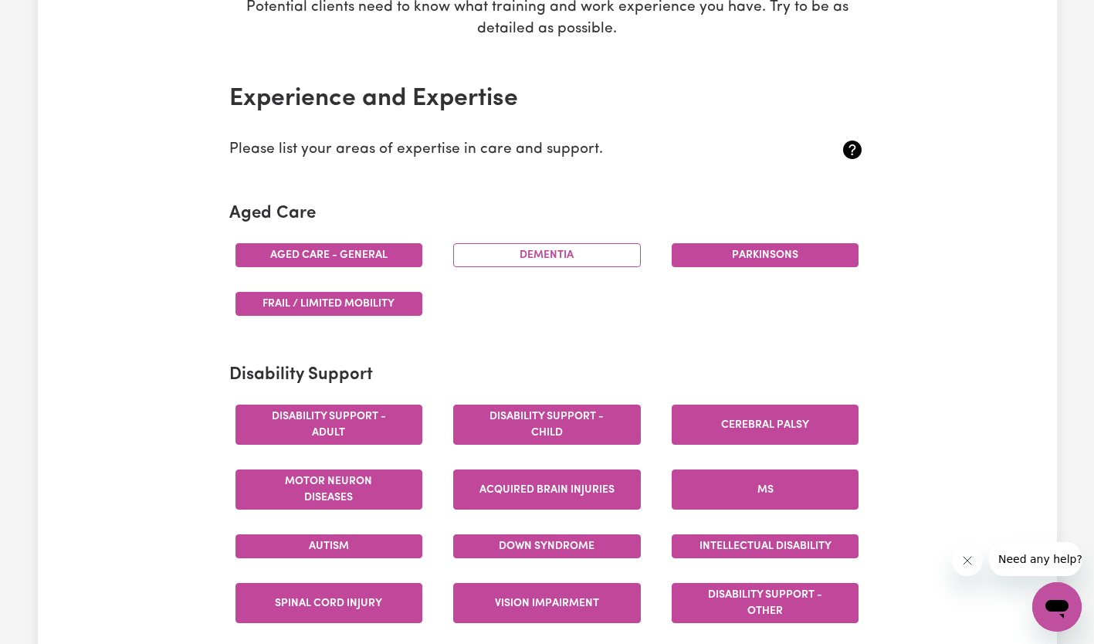
click at [584, 256] on button "Dementia" at bounding box center [547, 255] width 188 height 24
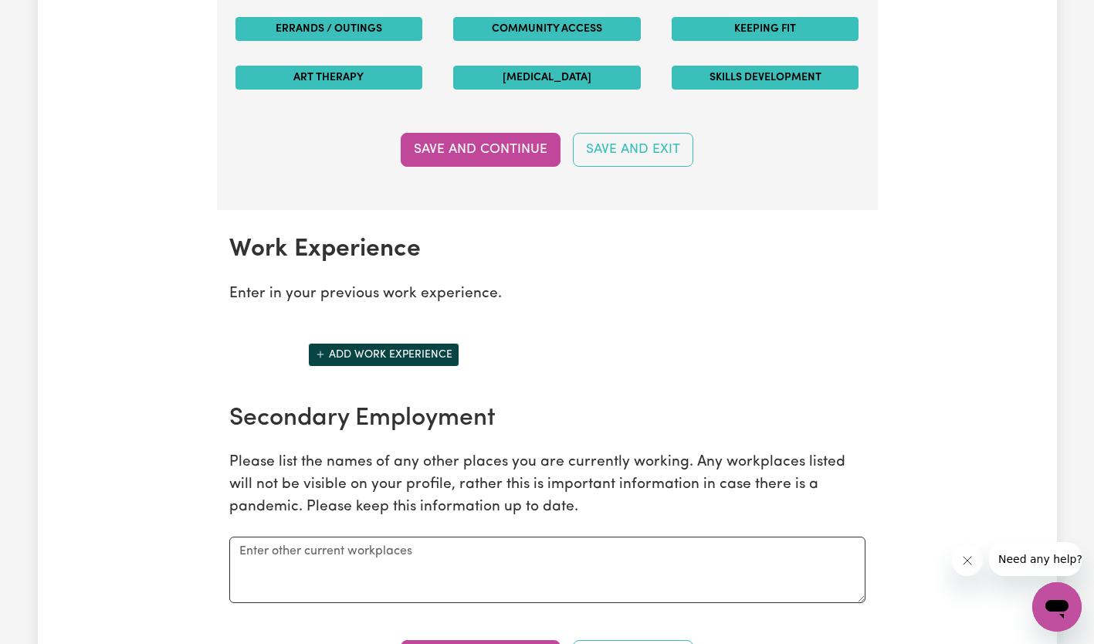
scroll to position [1970, 0]
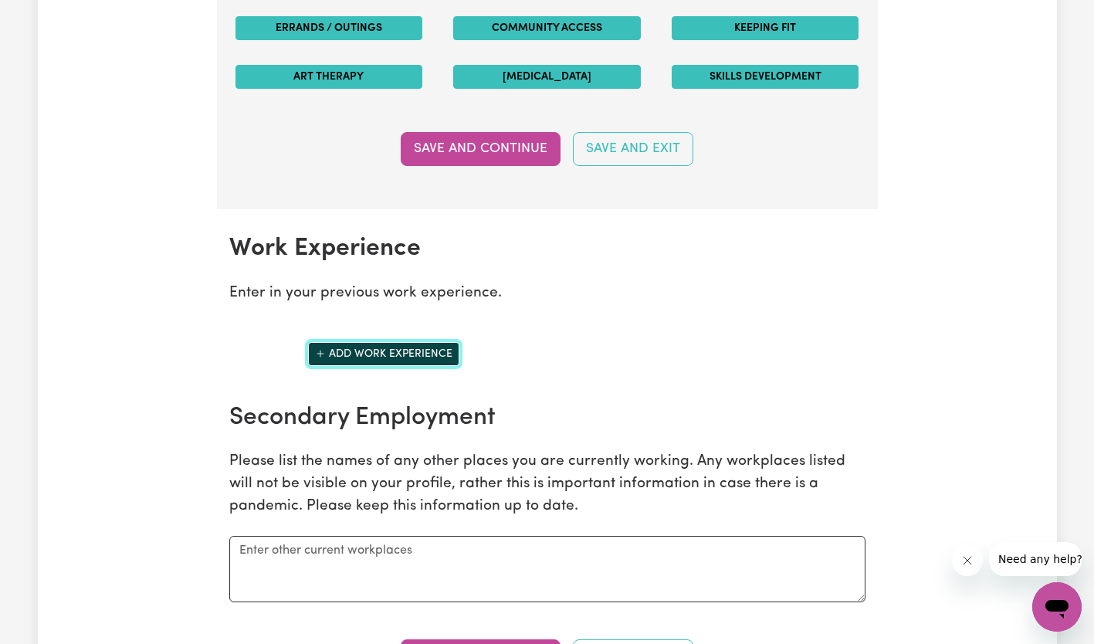
click at [327, 354] on button "Add work experience" at bounding box center [383, 354] width 151 height 24
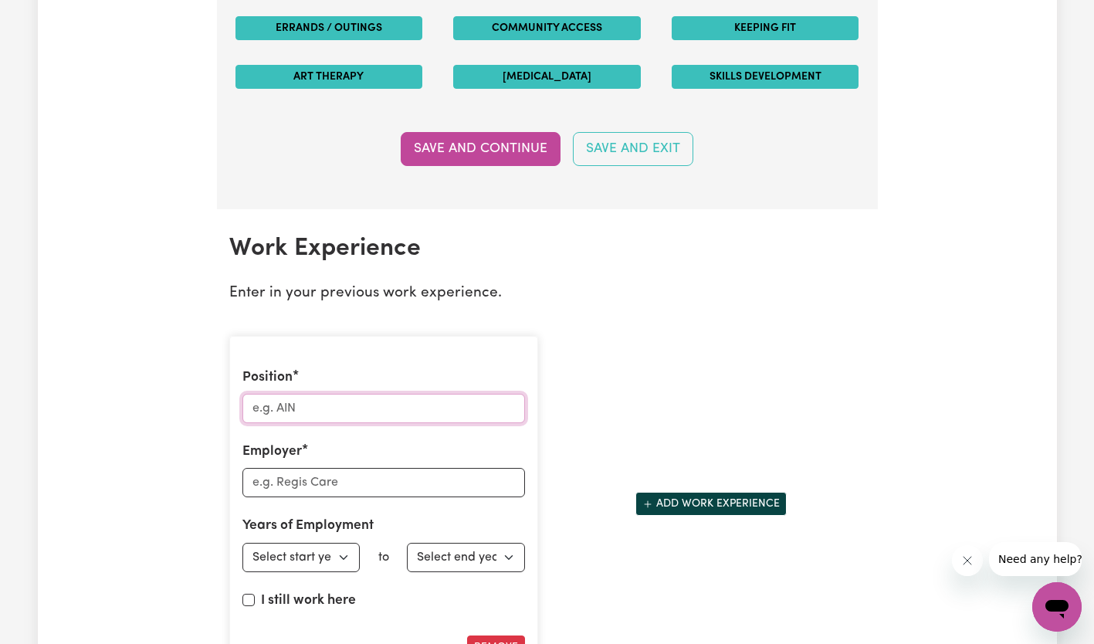
click at [320, 416] on input "Position" at bounding box center [383, 408] width 283 height 29
type input "O"
type input "Support worker / Business owner"
click at [348, 491] on input "Employer" at bounding box center [383, 482] width 283 height 29
click at [348, 491] on input "Bee Kind Cre" at bounding box center [383, 482] width 283 height 29
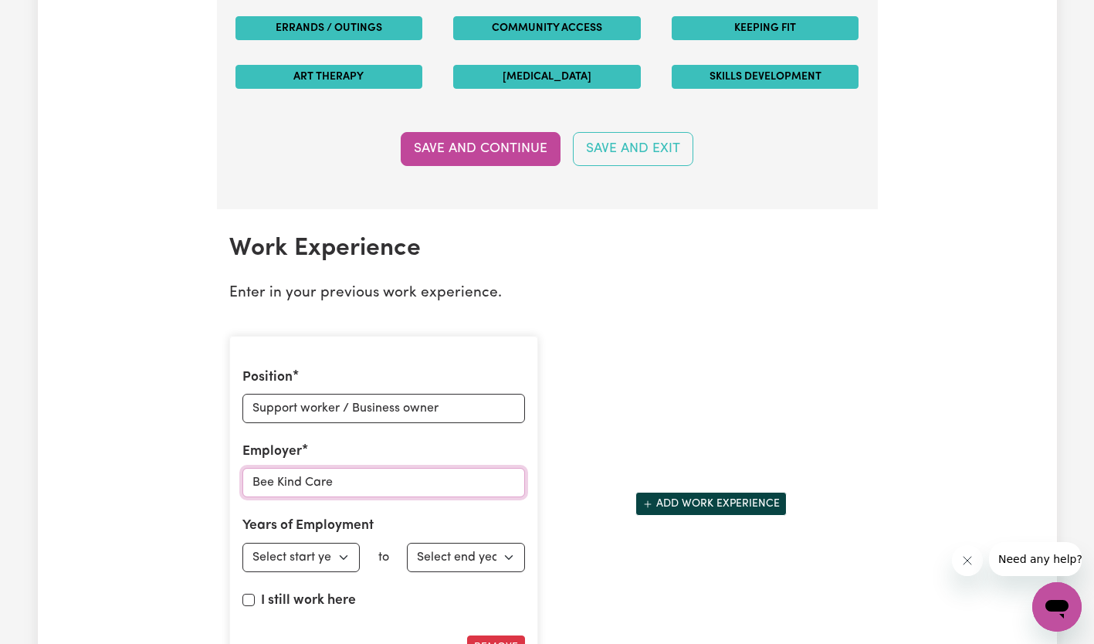
type input "Bee Kind Care"
click at [326, 551] on select "Select start year [DATE] 1952 1953 1954 1955 1956 1957 1958 1959 1960 1961 1962…" at bounding box center [301, 557] width 118 height 29
select select "2022"
click at [242, 543] on select "Select start year [DATE] 1952 1953 1954 1955 1956 1957 1958 1959 1960 1961 1962…" at bounding box center [301, 557] width 118 height 29
click at [456, 546] on select "Select end year [DATE] 1952 1953 1954 1955 1956 1957 1958 1959 1960 1961 1962 1…" at bounding box center [466, 557] width 118 height 29
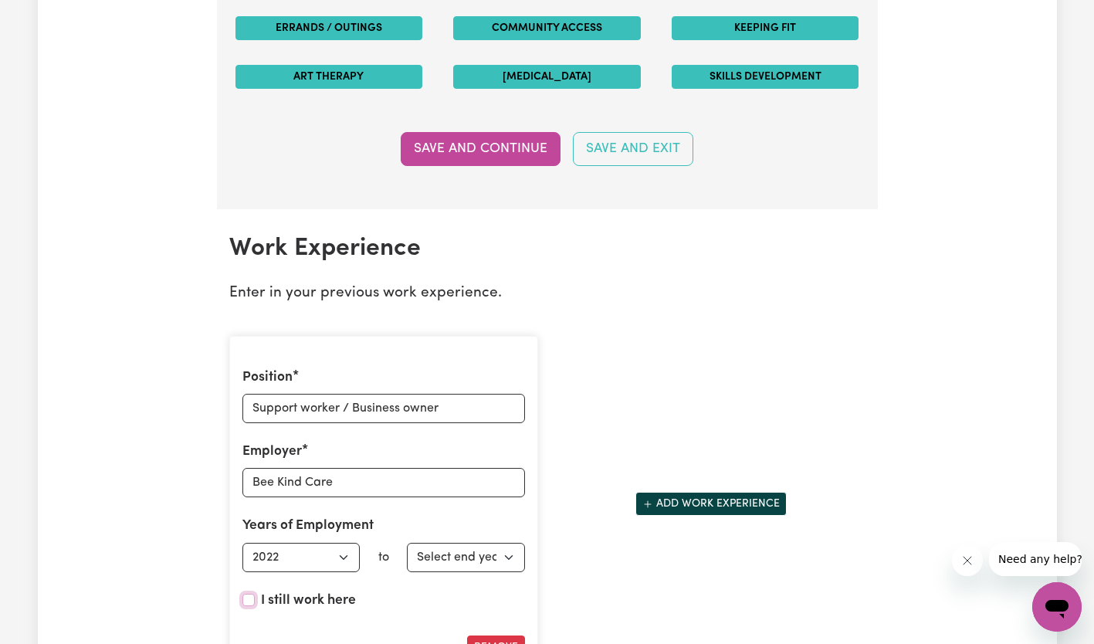
click at [251, 595] on input "I still work here" at bounding box center [248, 600] width 12 height 12
checkbox input "true"
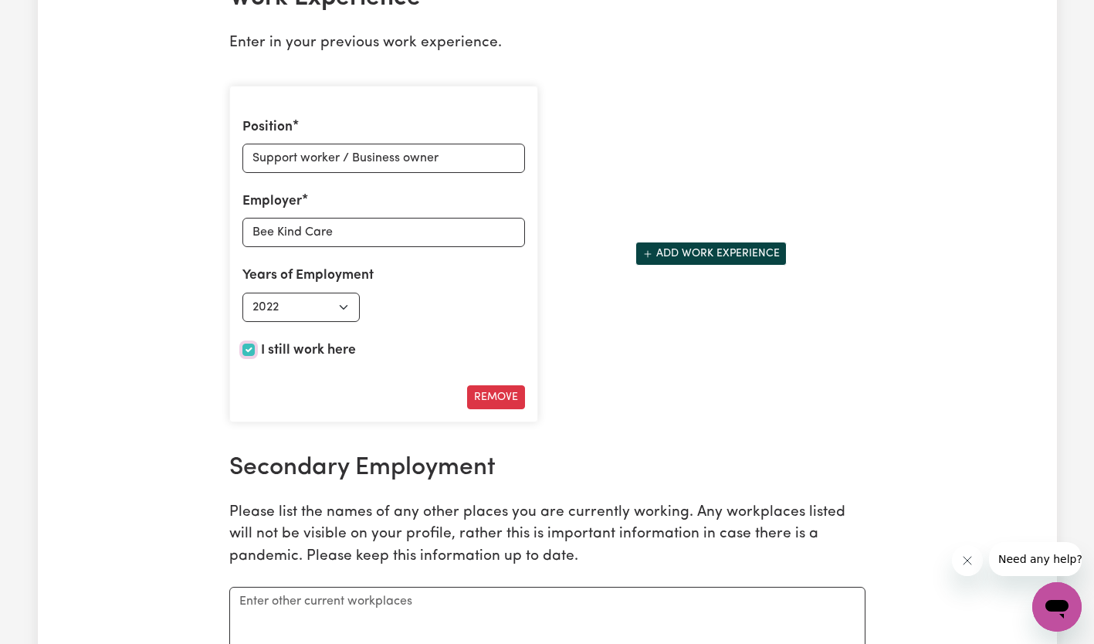
scroll to position [2222, 0]
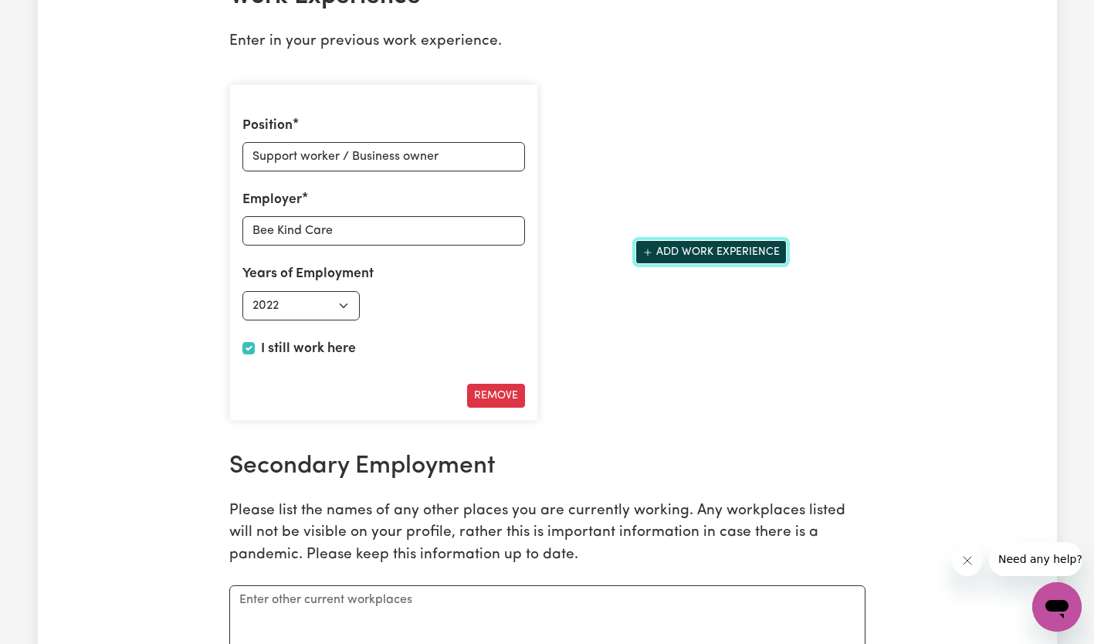
click at [739, 254] on button "Add work experience" at bounding box center [711, 252] width 151 height 24
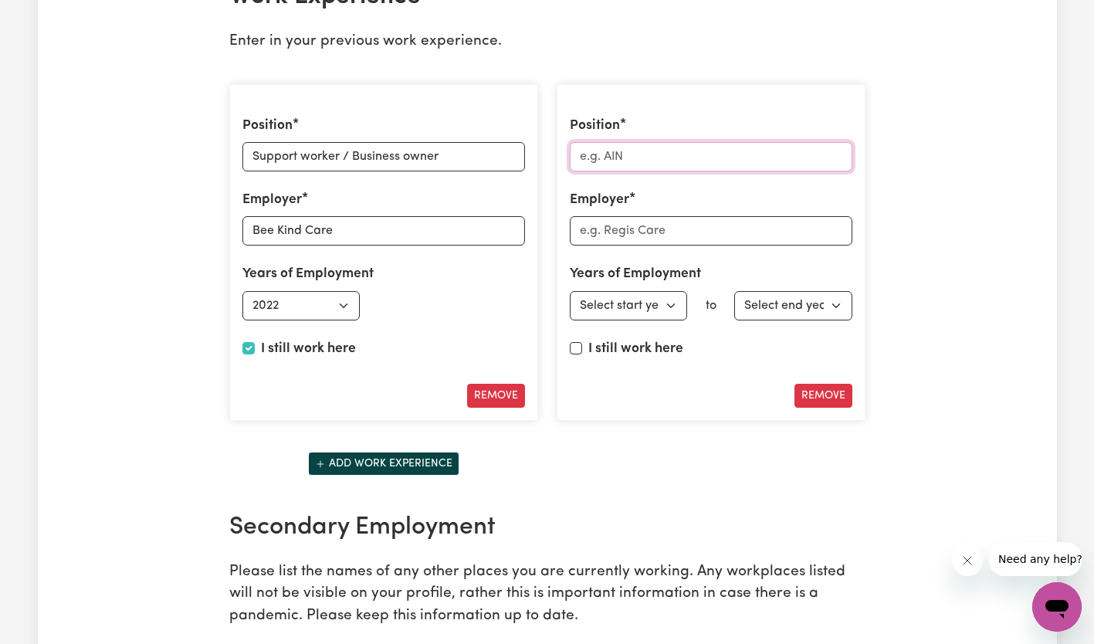
click at [606, 154] on input "Position" at bounding box center [711, 156] width 283 height 29
type input "Support Worker"
type input "Elite Care"
click at [636, 306] on select "Select start year [DATE] 1952 1953 1954 1955 1956 1957 1958 1959 1960 1961 1962…" at bounding box center [629, 305] width 118 height 29
select select "2013"
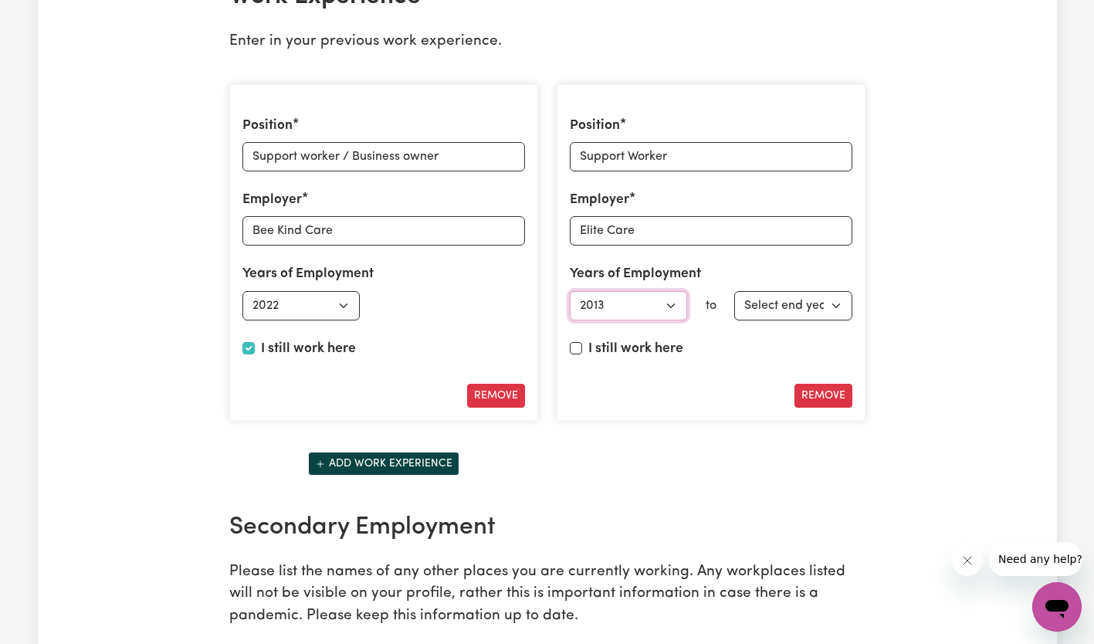
click at [570, 291] on select "Select start year [DATE] 1952 1953 1954 1955 1956 1957 1958 1959 1960 1961 1962…" at bounding box center [629, 305] width 118 height 29
click at [792, 307] on select "Select end year [DATE] 1952 1953 1954 1955 1956 1957 1958 1959 1960 1961 1962 1…" at bounding box center [793, 305] width 118 height 29
select select "2022"
click at [734, 291] on select "Select end year [DATE] 1952 1953 1954 1955 1956 1957 1958 1959 1960 1961 1962 1…" at bounding box center [793, 305] width 118 height 29
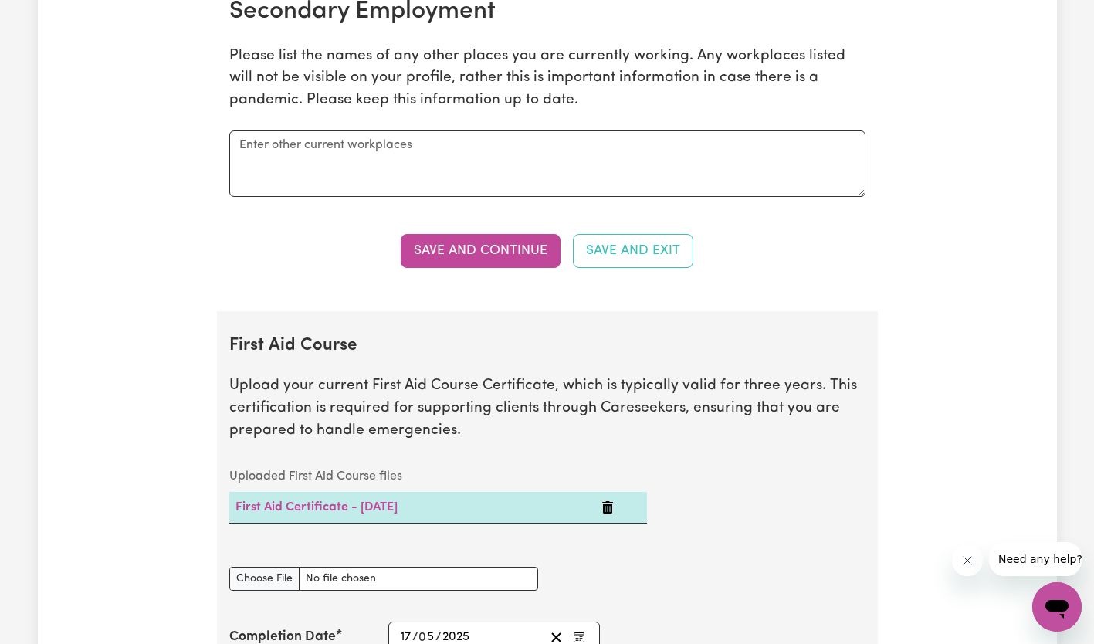
scroll to position [2741, 0]
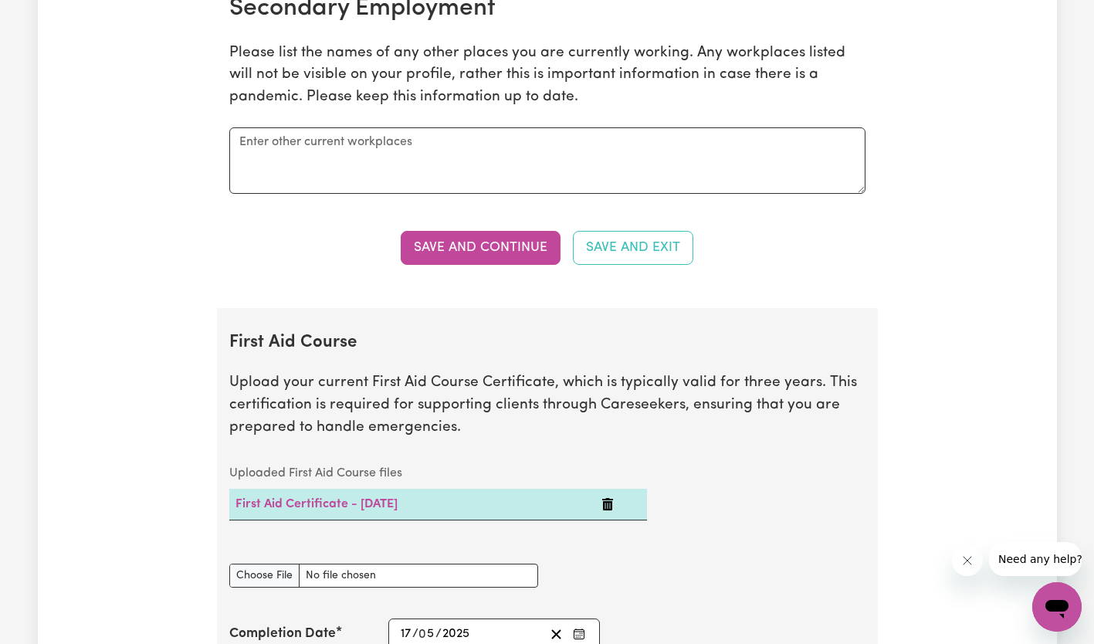
click at [485, 238] on button "Save and Continue" at bounding box center [481, 248] width 160 height 34
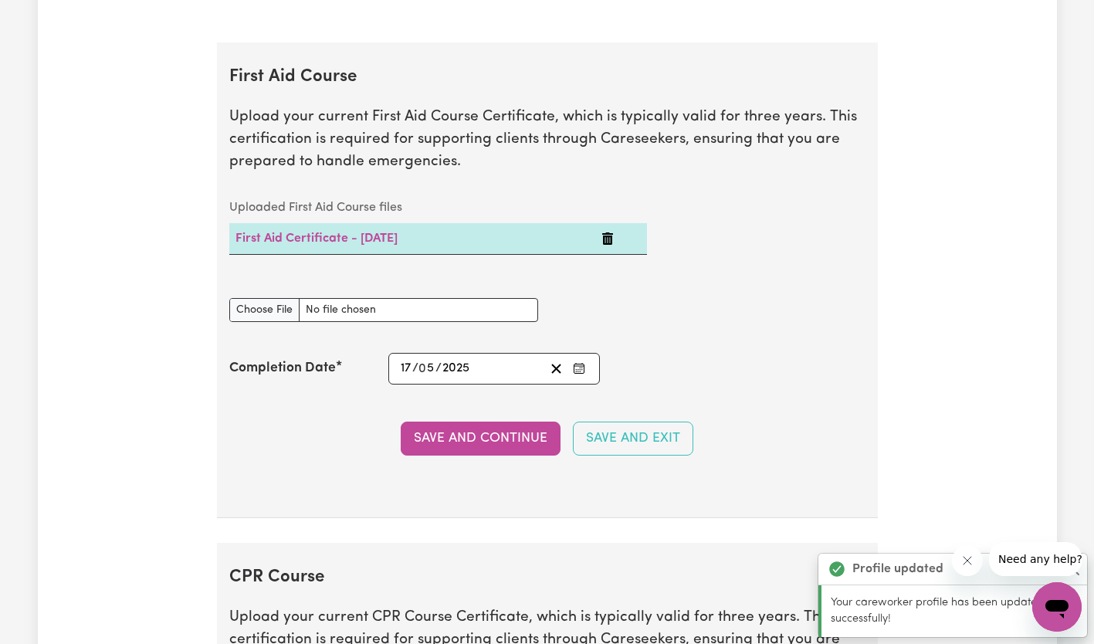
scroll to position [3049, 0]
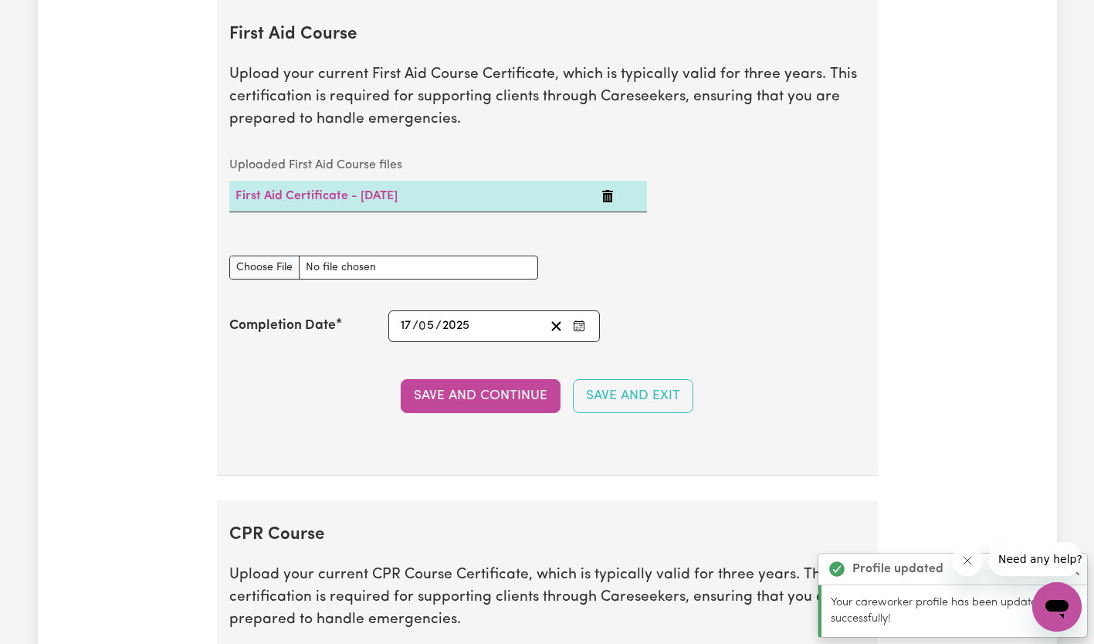
click at [456, 405] on button "Save and Continue" at bounding box center [481, 396] width 160 height 34
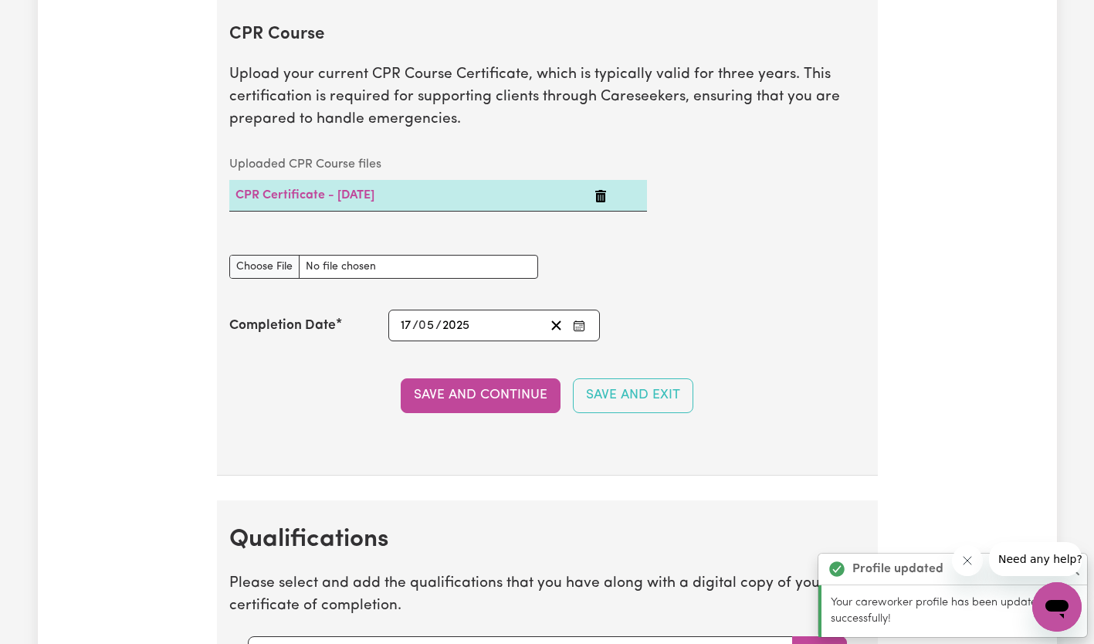
click at [456, 405] on button "Save and Continue" at bounding box center [481, 395] width 160 height 34
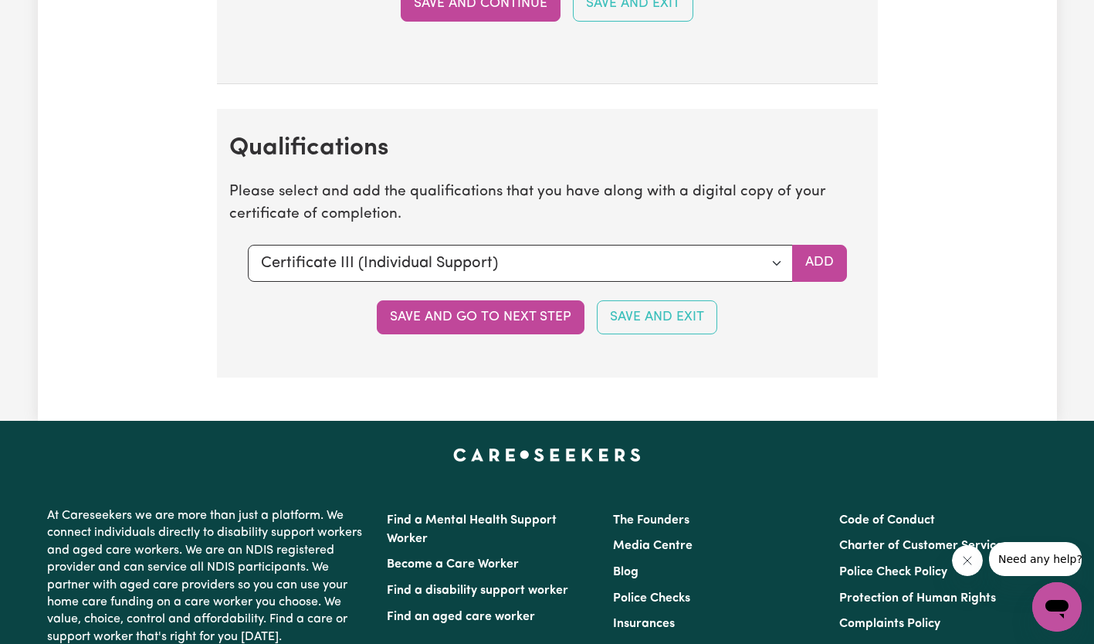
scroll to position [3940, 0]
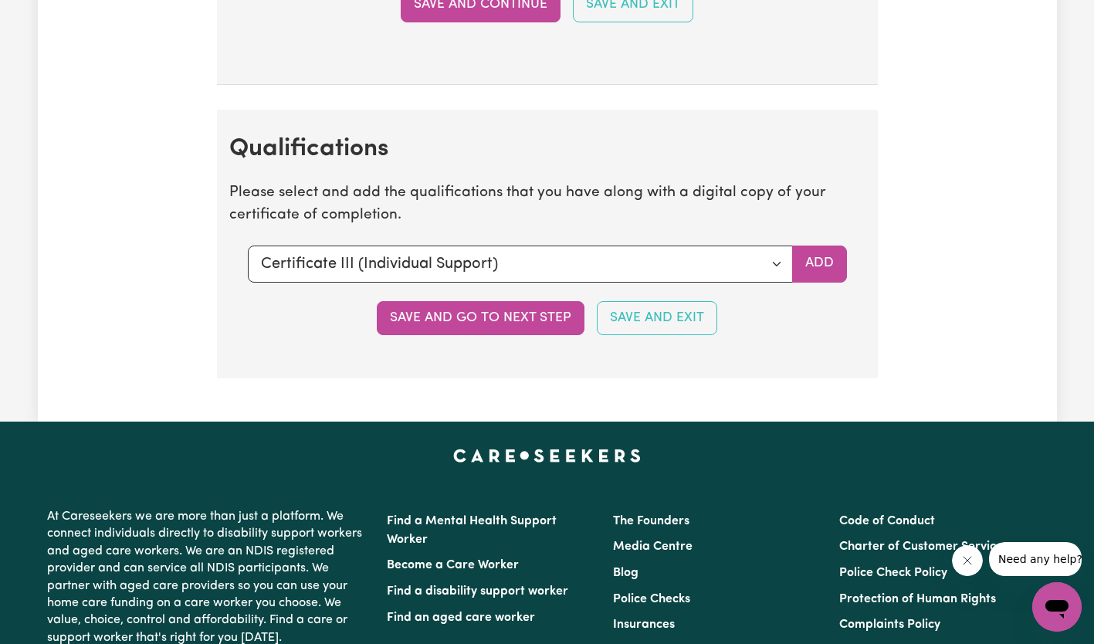
click at [815, 258] on button "Add" at bounding box center [819, 264] width 55 height 37
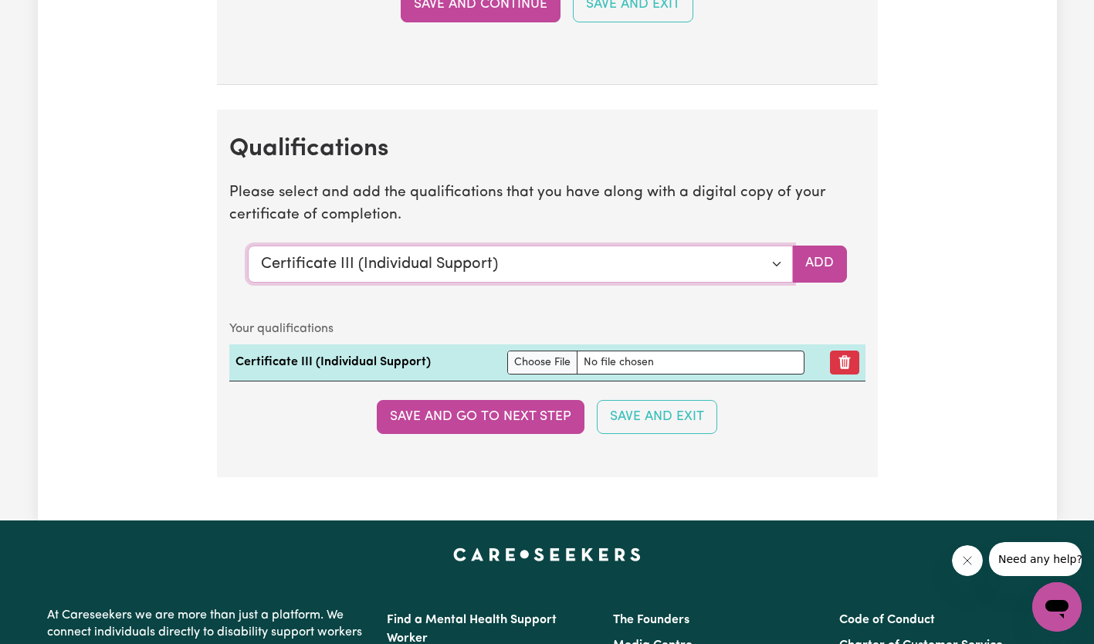
click at [717, 276] on select "Select a qualification to add... Certificate III (Individual Support) Certifica…" at bounding box center [520, 264] width 545 height 37
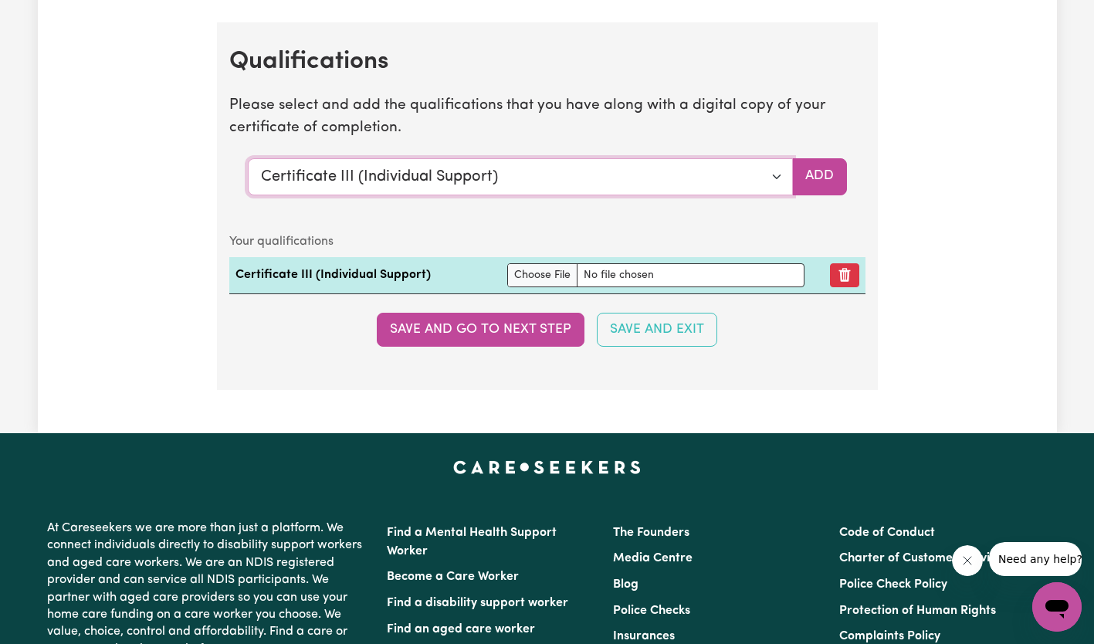
scroll to position [3976, 0]
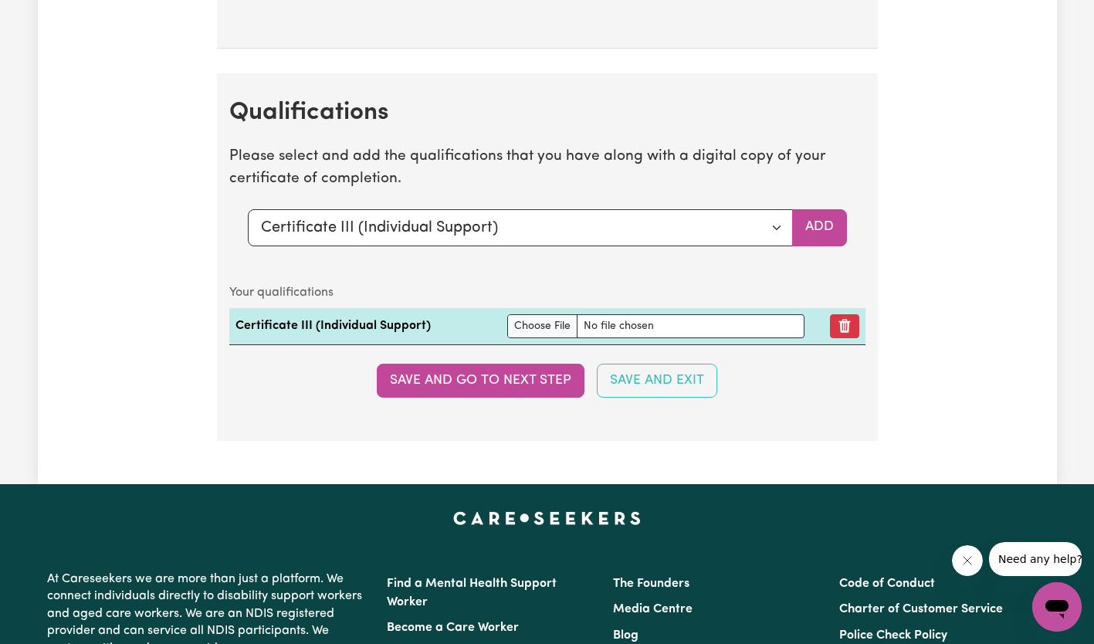
click at [473, 377] on button "Save and go to next step" at bounding box center [481, 381] width 208 height 34
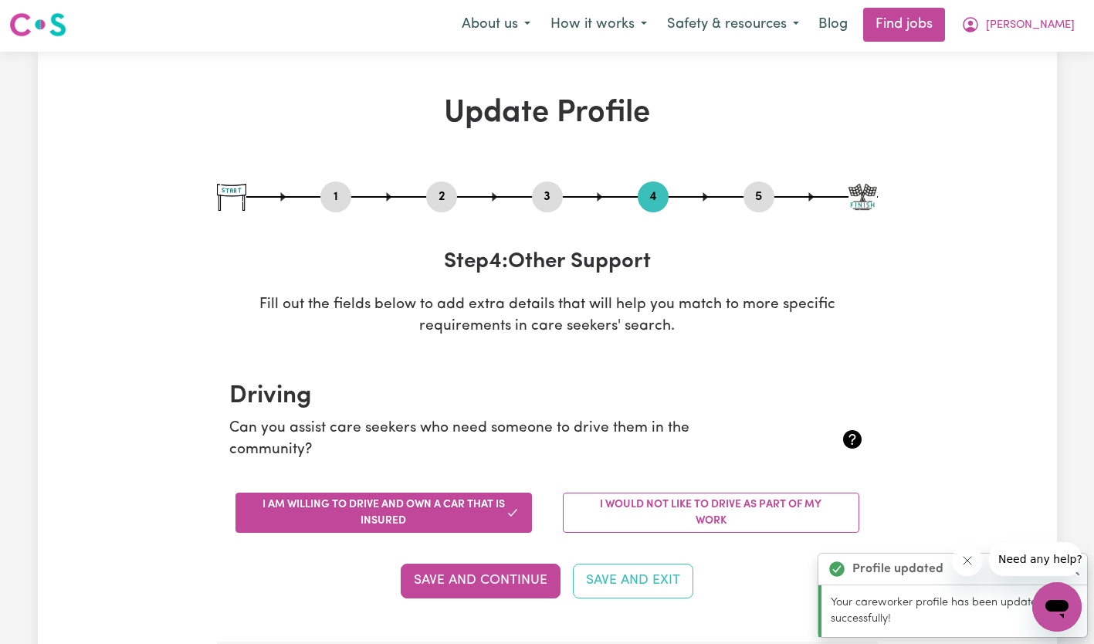
scroll to position [0, 0]
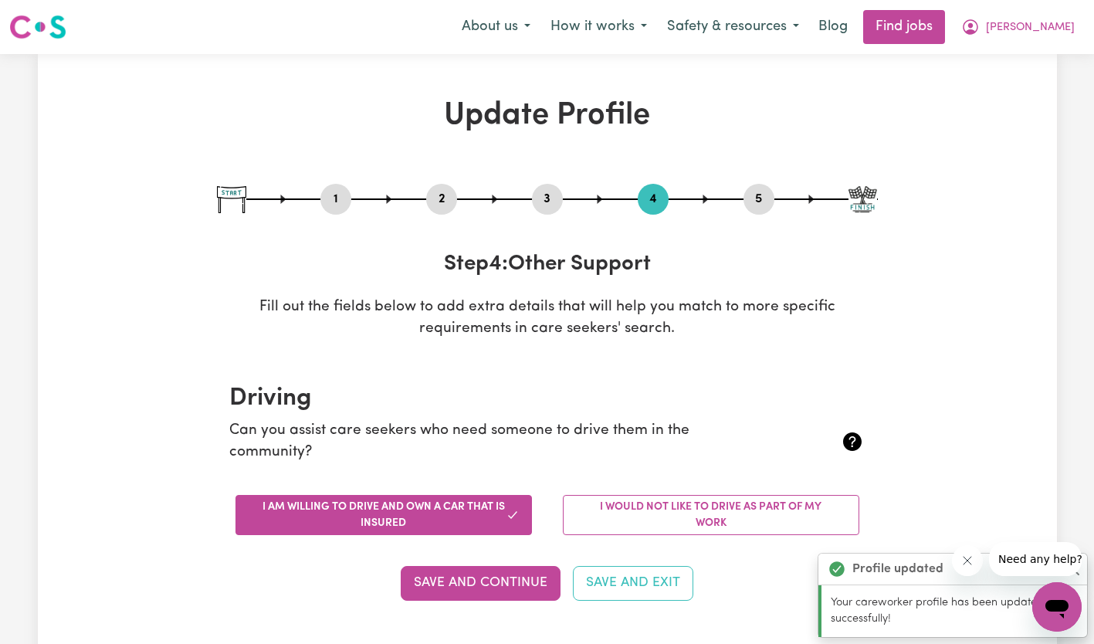
click at [1049, 33] on span "[PERSON_NAME]" at bounding box center [1030, 27] width 89 height 17
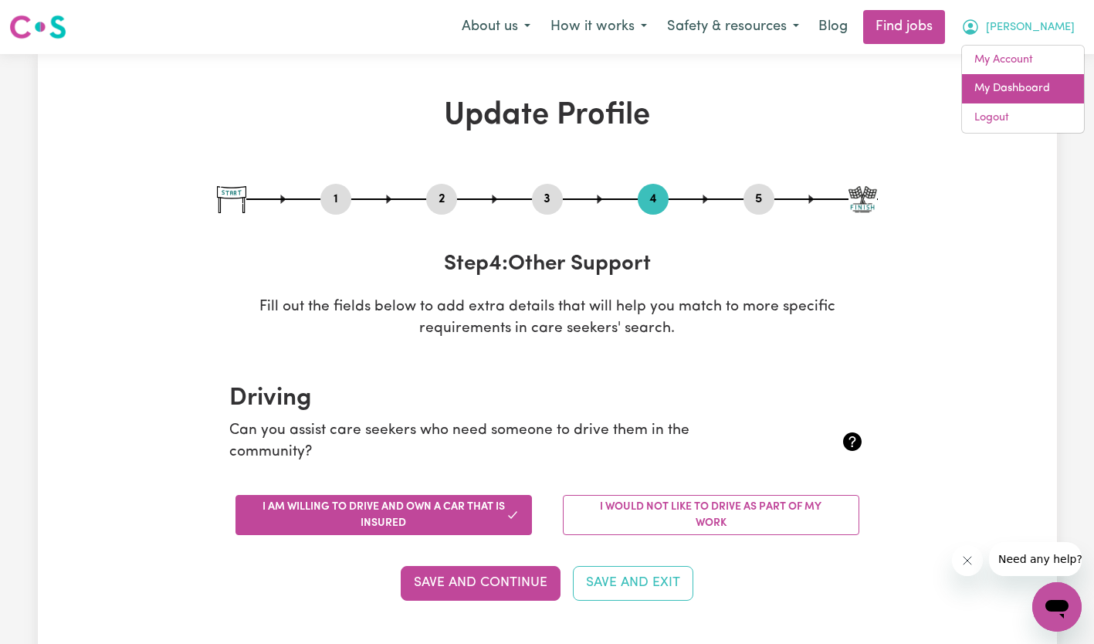
click at [1019, 88] on link "My Dashboard" at bounding box center [1023, 88] width 122 height 29
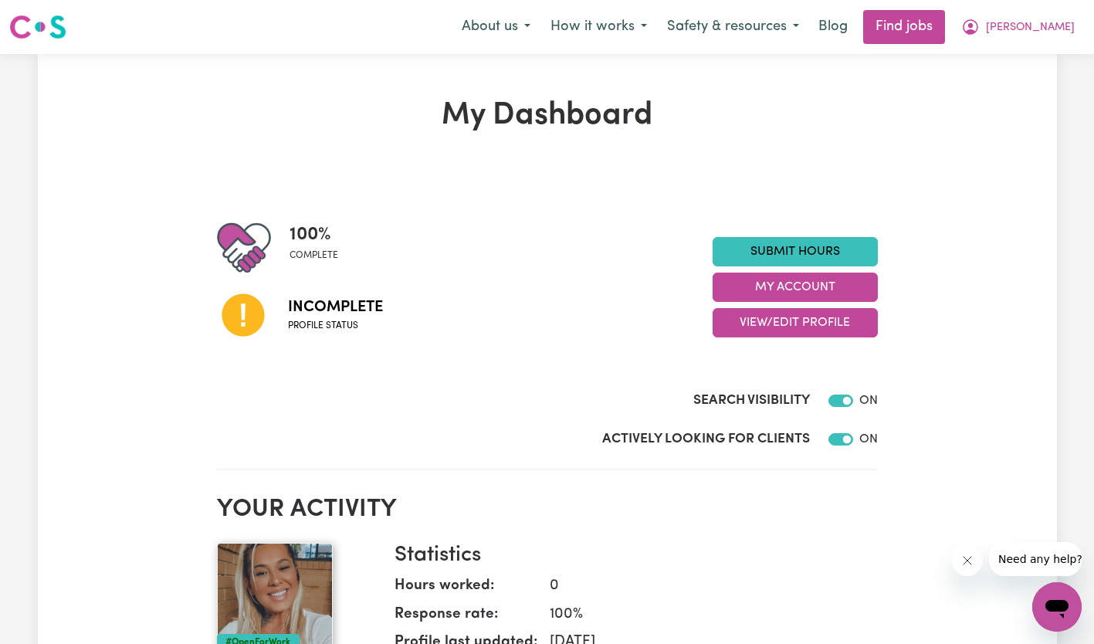
click at [232, 323] on icon at bounding box center [243, 315] width 42 height 42
drag, startPoint x: 444, startPoint y: 205, endPoint x: 310, endPoint y: 222, distance: 135.5
click at [310, 222] on span "100 %" at bounding box center [314, 235] width 49 height 28
click at [249, 325] on icon at bounding box center [243, 315] width 42 height 42
click at [812, 283] on button "My Account" at bounding box center [795, 287] width 165 height 29
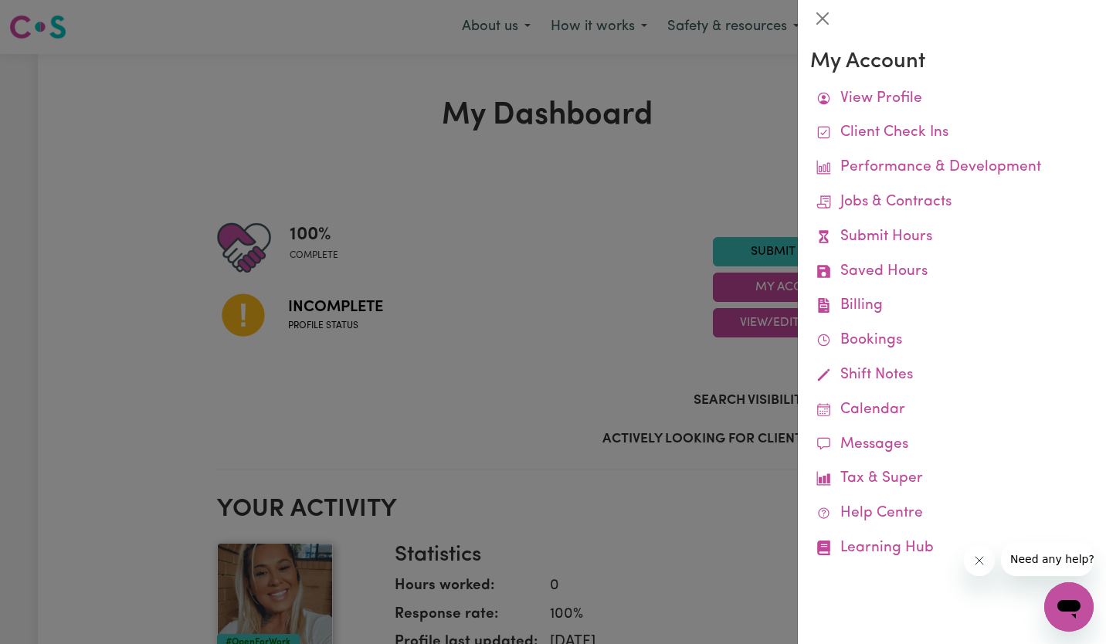
click at [767, 324] on div at bounding box center [553, 322] width 1106 height 644
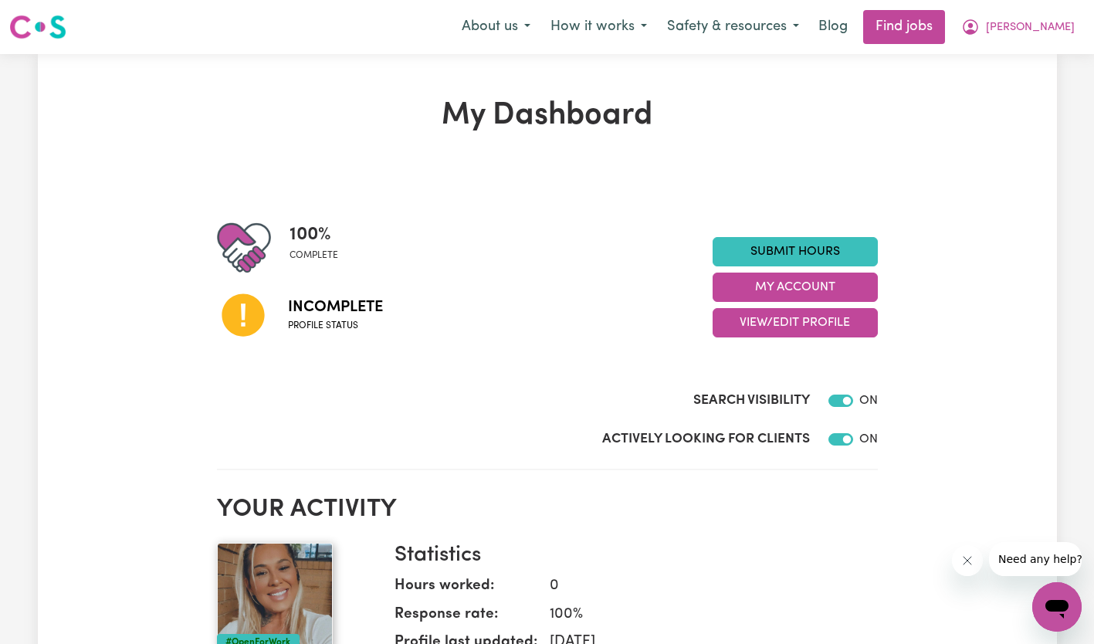
click at [767, 324] on button "View/Edit Profile" at bounding box center [795, 322] width 165 height 29
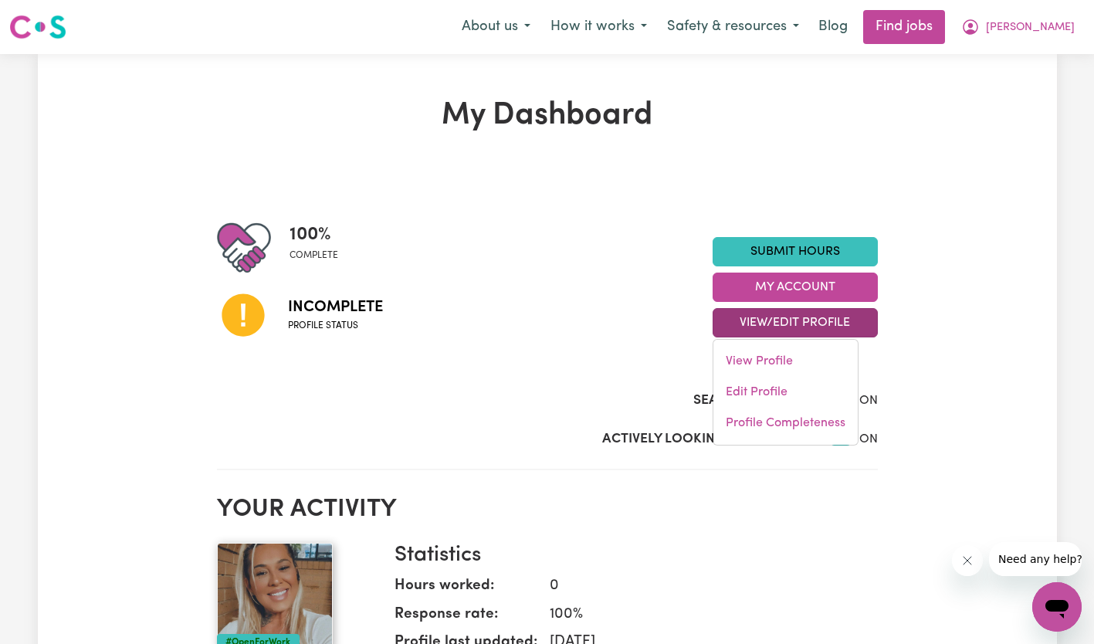
click at [767, 324] on button "View/Edit Profile" at bounding box center [795, 322] width 165 height 29
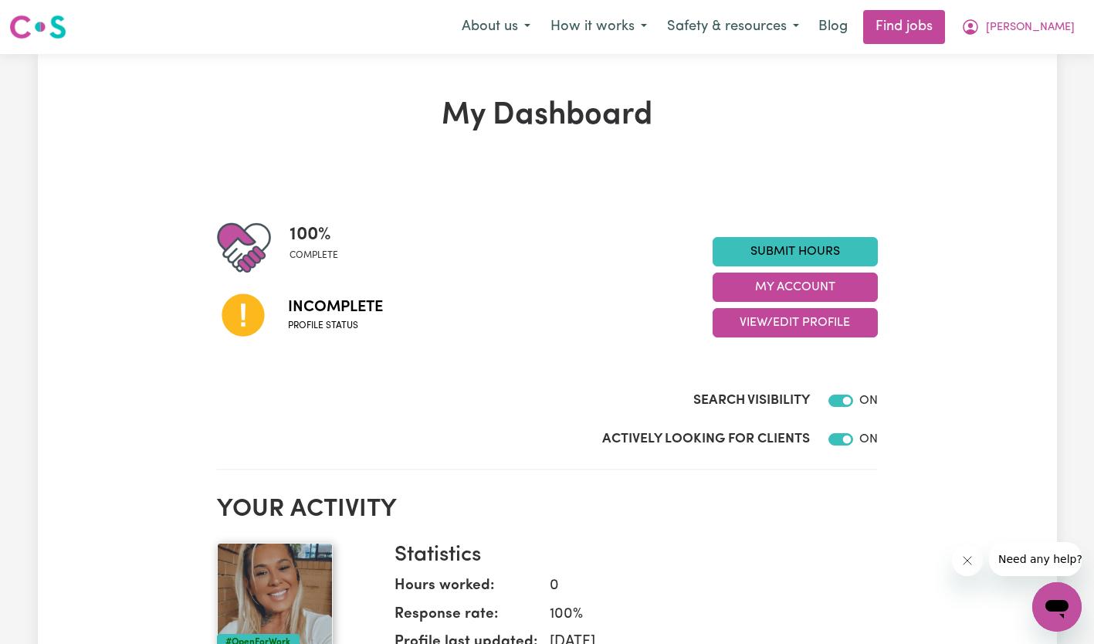
click at [767, 324] on button "View/Edit Profile" at bounding box center [795, 322] width 165 height 29
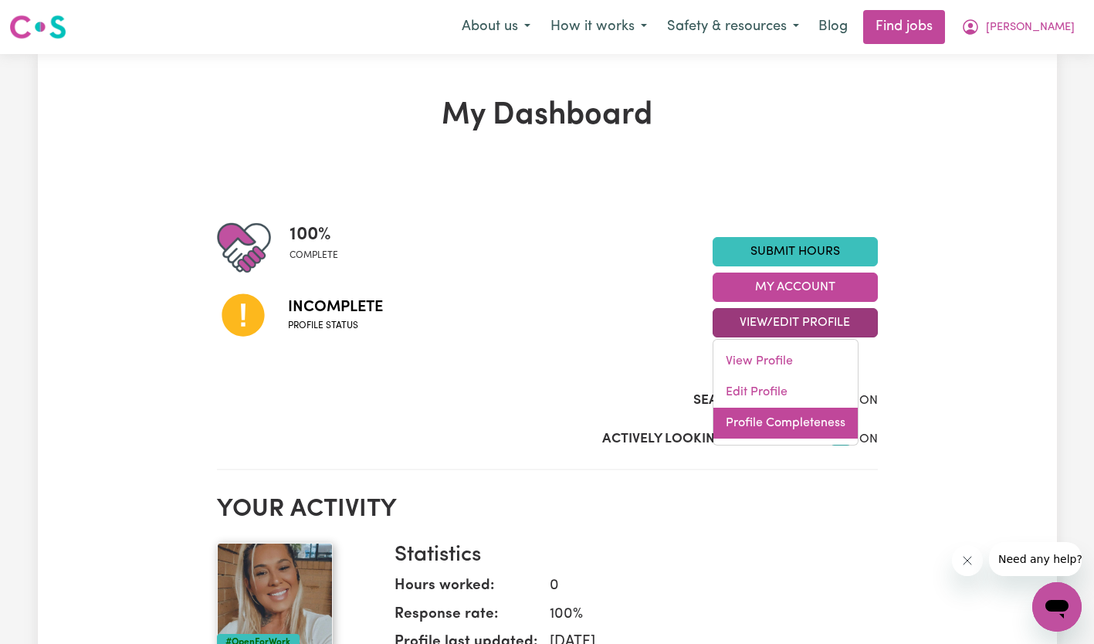
click at [760, 428] on link "Profile Completeness" at bounding box center [786, 423] width 144 height 31
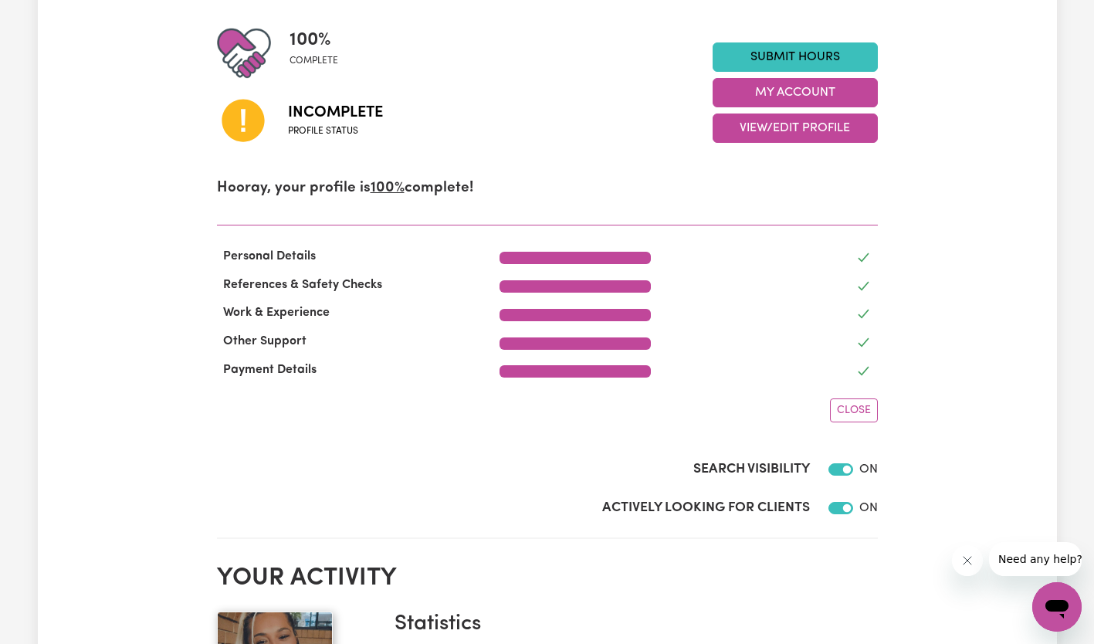
scroll to position [180, 0]
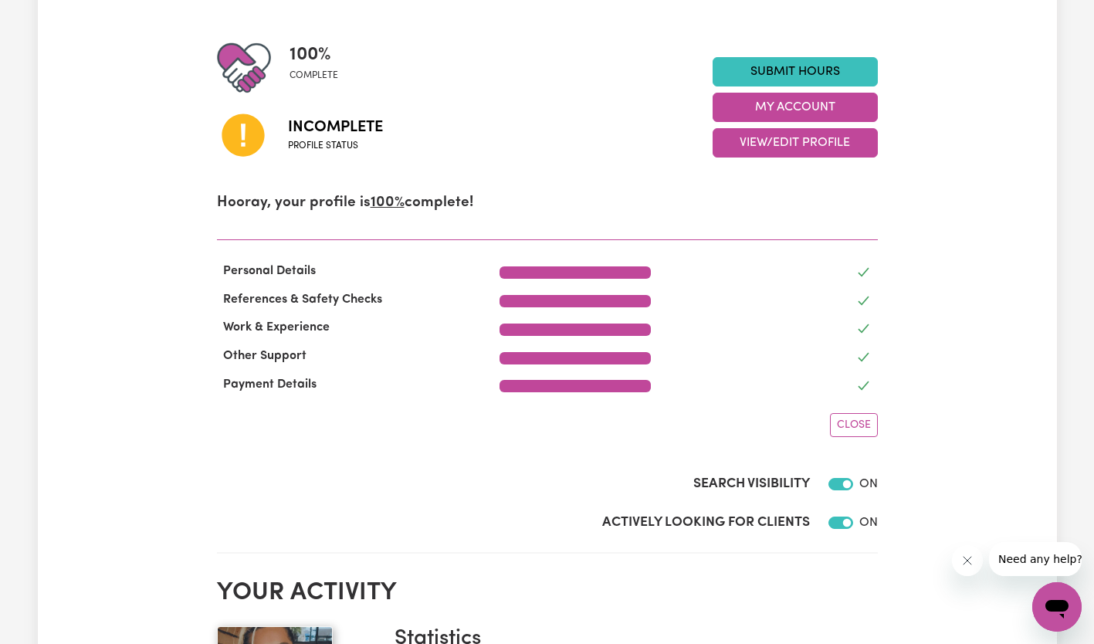
click at [855, 434] on button "Close" at bounding box center [854, 425] width 48 height 24
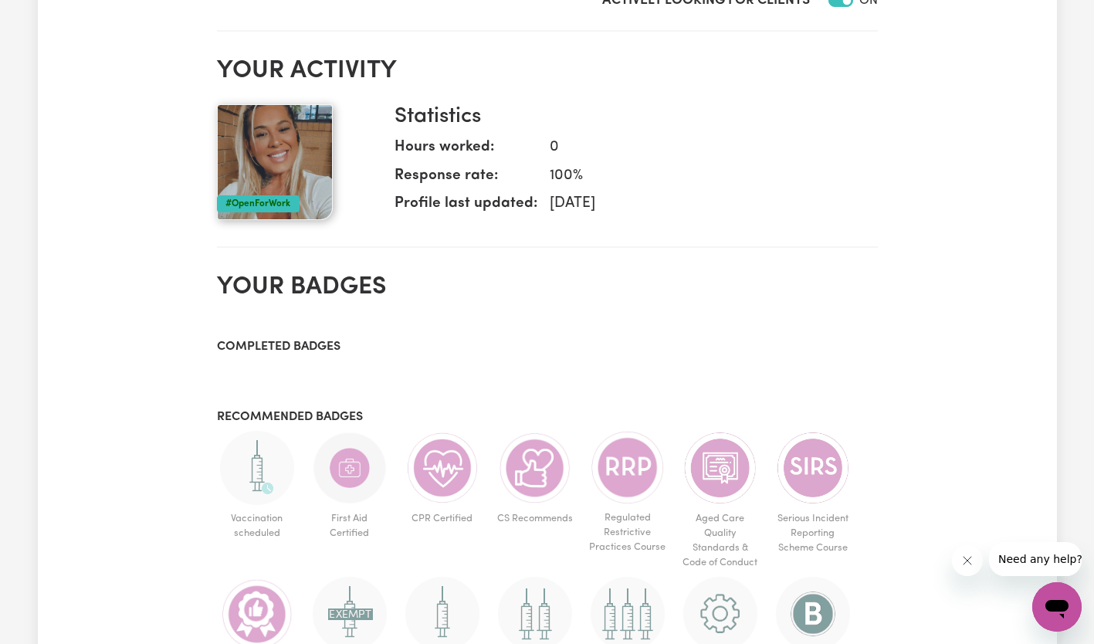
scroll to position [438, 0]
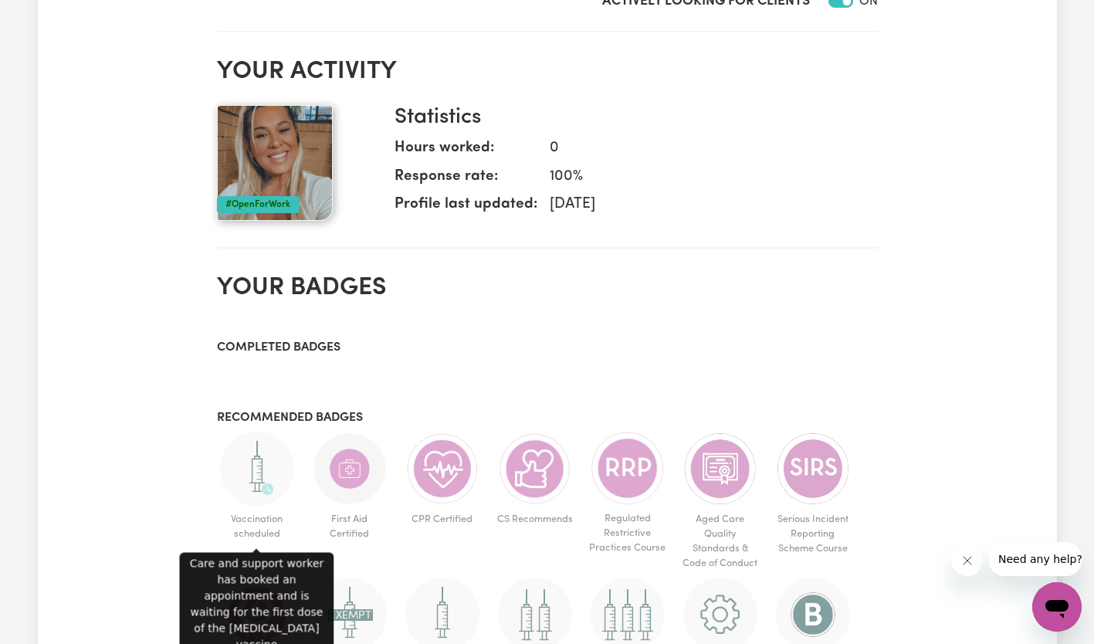
click at [235, 490] on img at bounding box center [257, 469] width 74 height 74
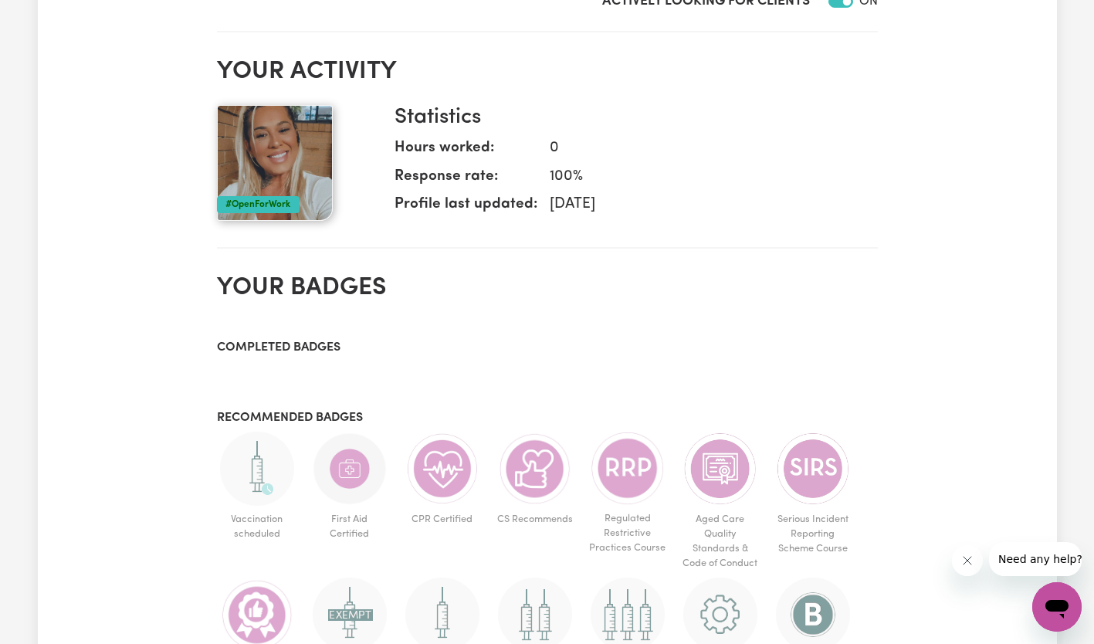
click at [263, 473] on img at bounding box center [257, 469] width 74 height 74
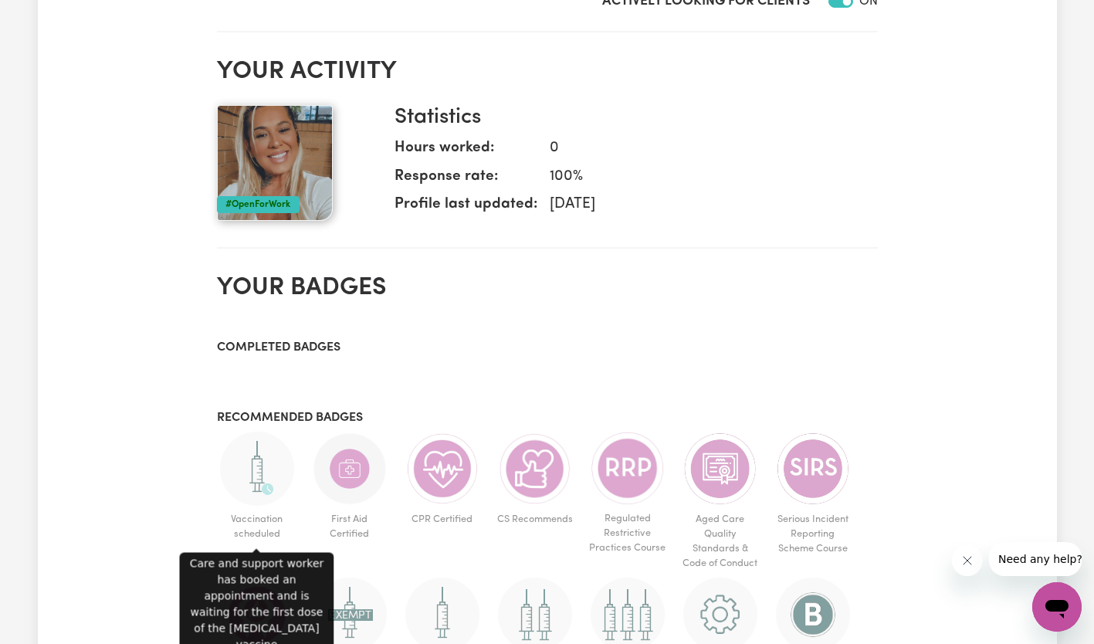
click at [263, 473] on img at bounding box center [257, 469] width 74 height 74
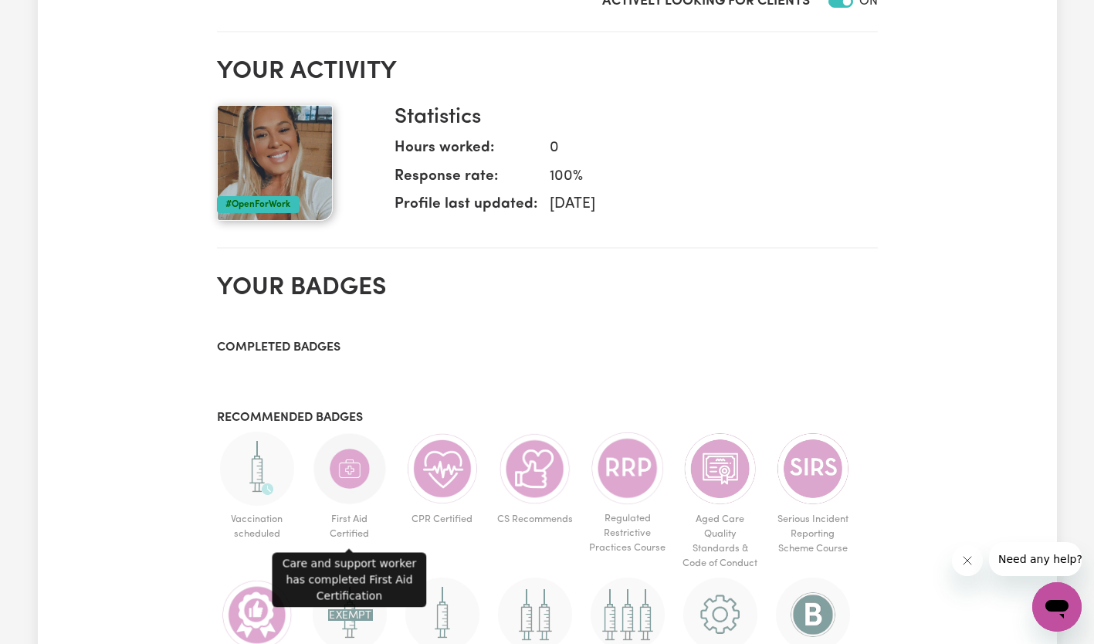
click at [348, 484] on img at bounding box center [350, 469] width 74 height 74
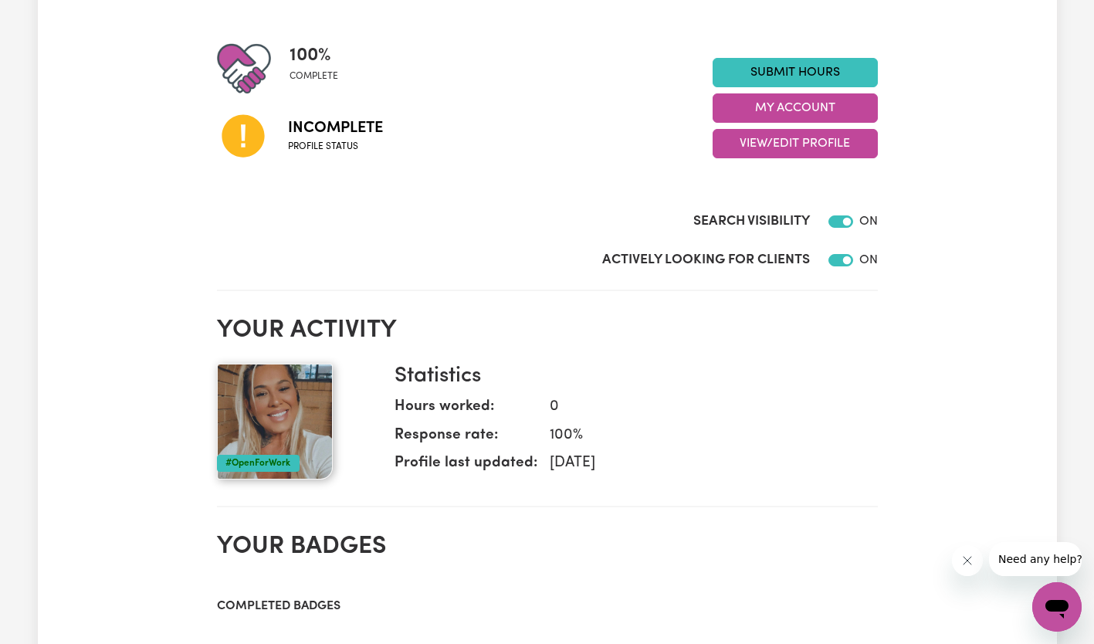
scroll to position [0, 0]
